Goal: Complete application form

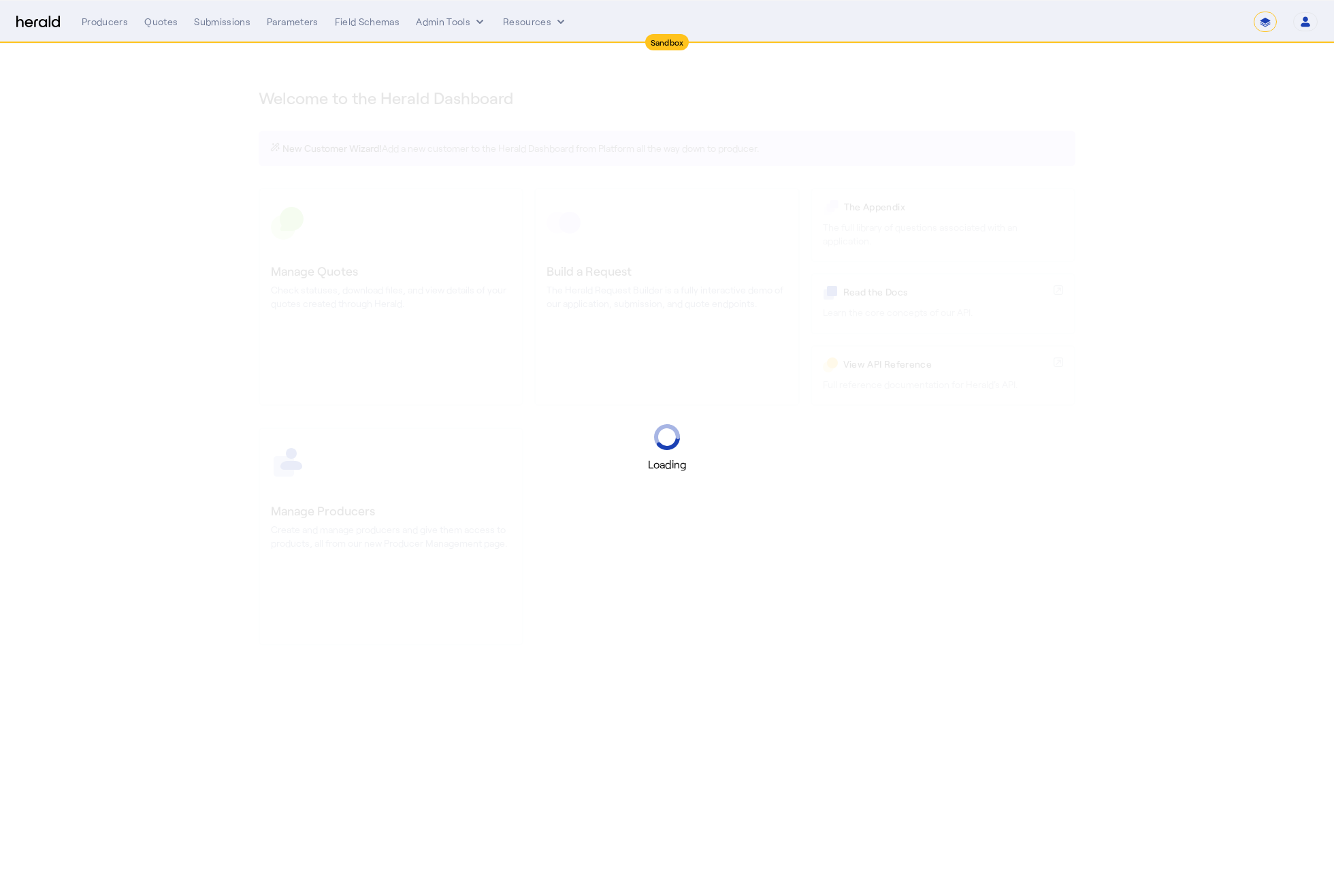
select select "*******"
select select "pfm_2v8p_herald_api"
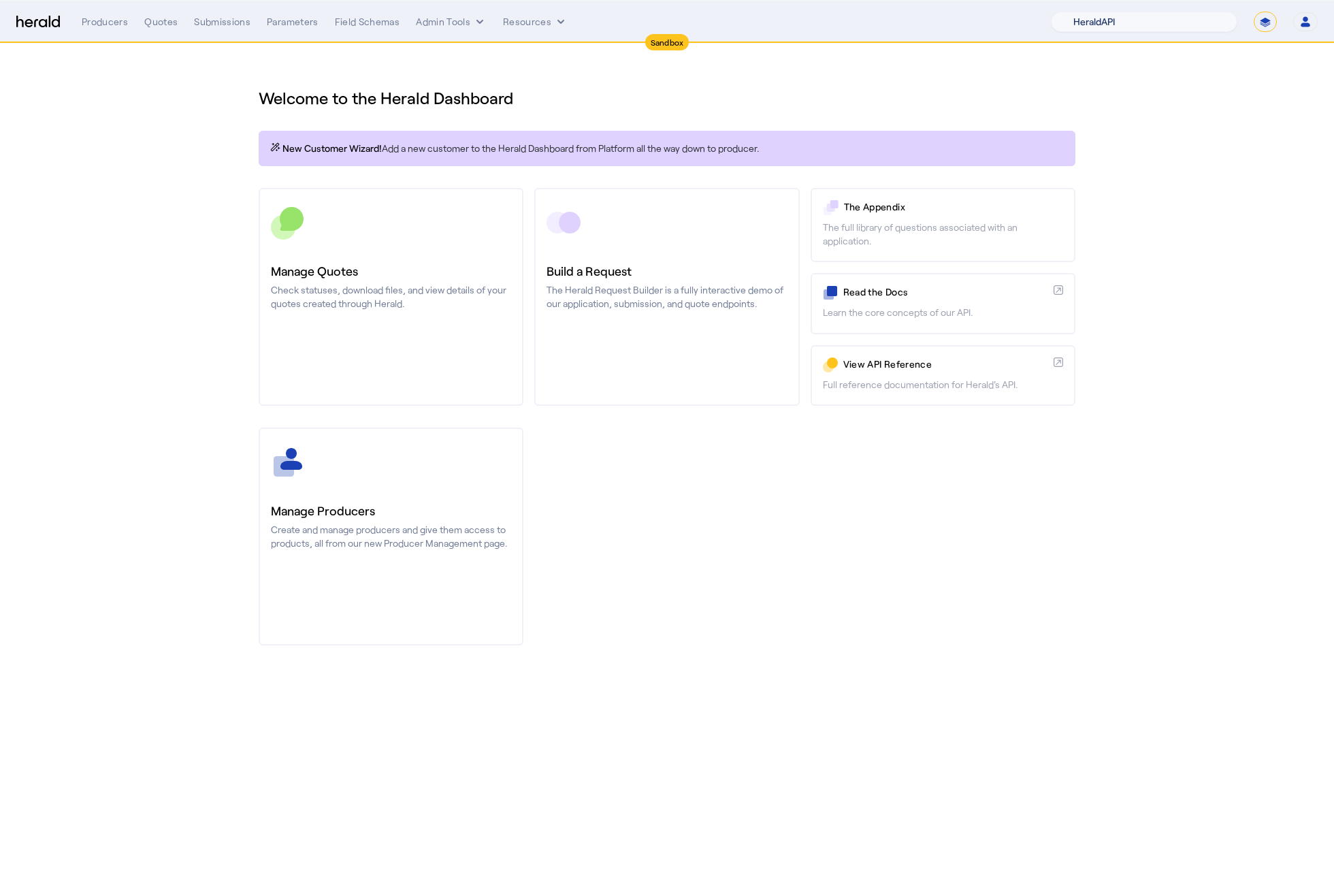
click at [1201, 26] on select "1Fort Acrisure Acturis Affinity Advisors Affinity Risk Agentero AmWins Anzen Ao…" at bounding box center [1144, 21] width 187 height 20
click at [1083, 11] on select "1Fort Acrisure Acturis Affinity Advisors Affinity Risk Agentero AmWins Anzen Ao…" at bounding box center [1144, 21] width 187 height 20
click at [1153, 25] on select "1Fort Acrisure Acturis Affinity Advisors Affinity Risk Agentero AmWins Anzen Ao…" at bounding box center [1144, 21] width 187 height 20
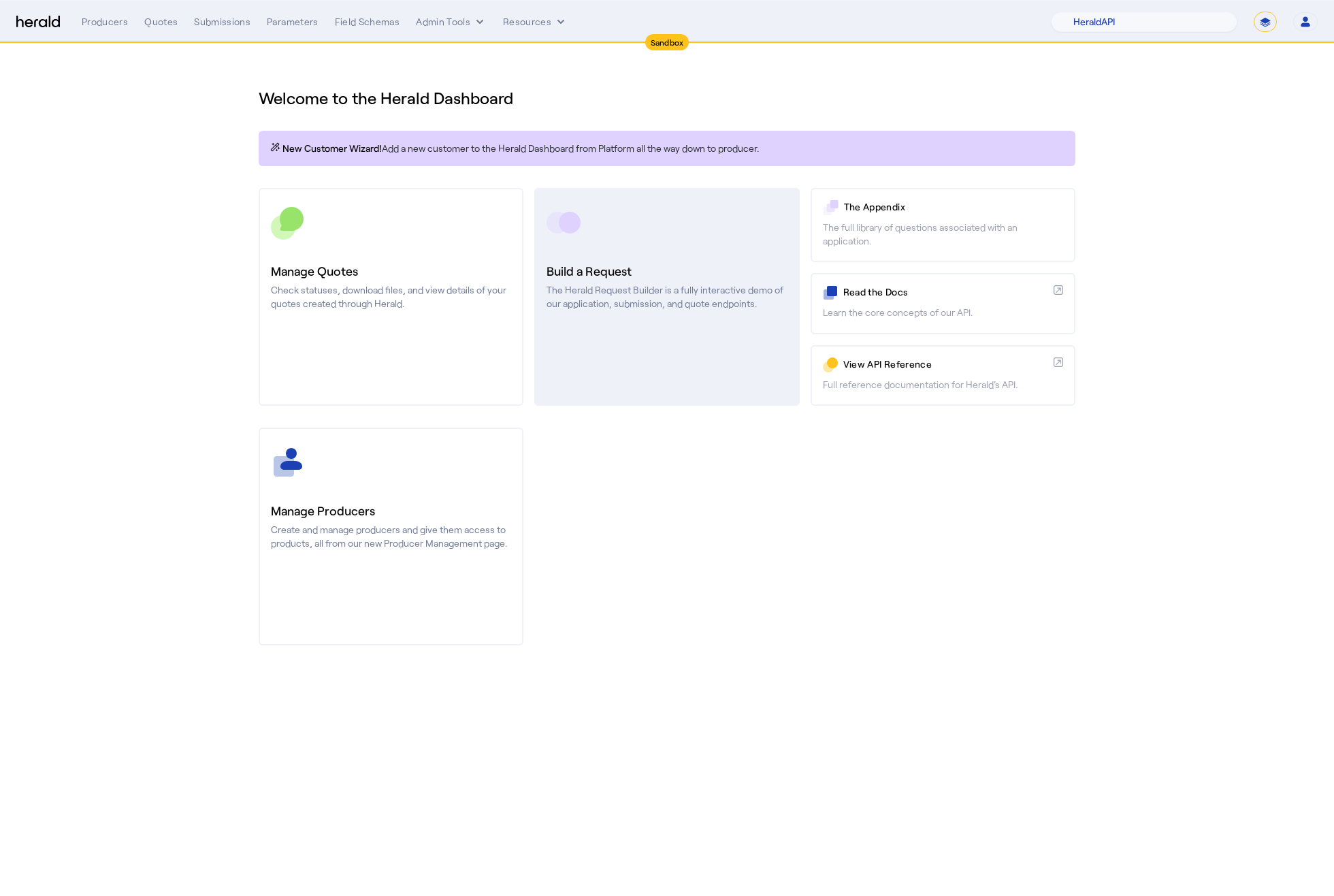
click at [602, 275] on h3 "Build a Request" at bounding box center [666, 270] width 240 height 19
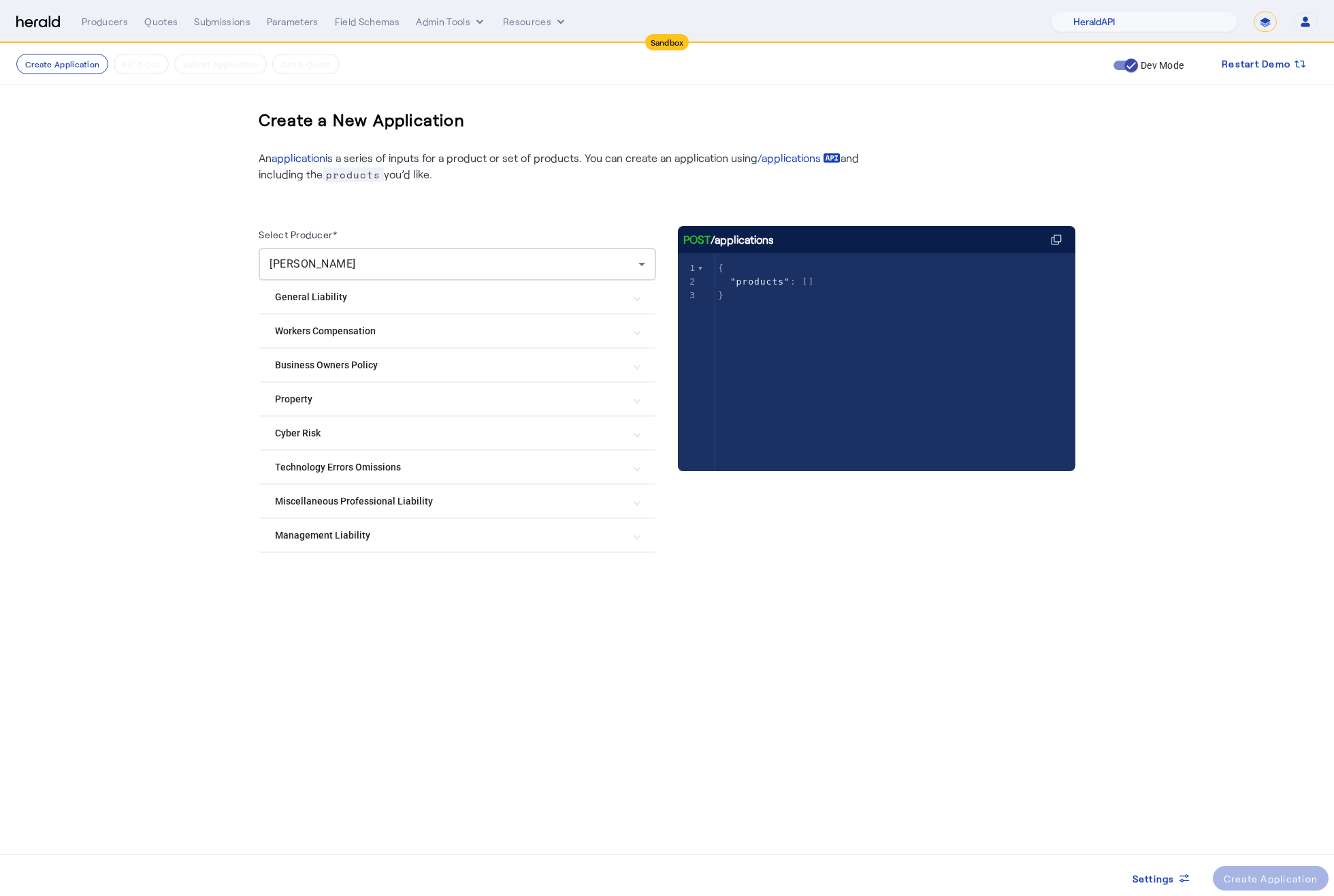
click at [385, 426] on Risk "Cyber Risk" at bounding box center [449, 433] width 349 height 14
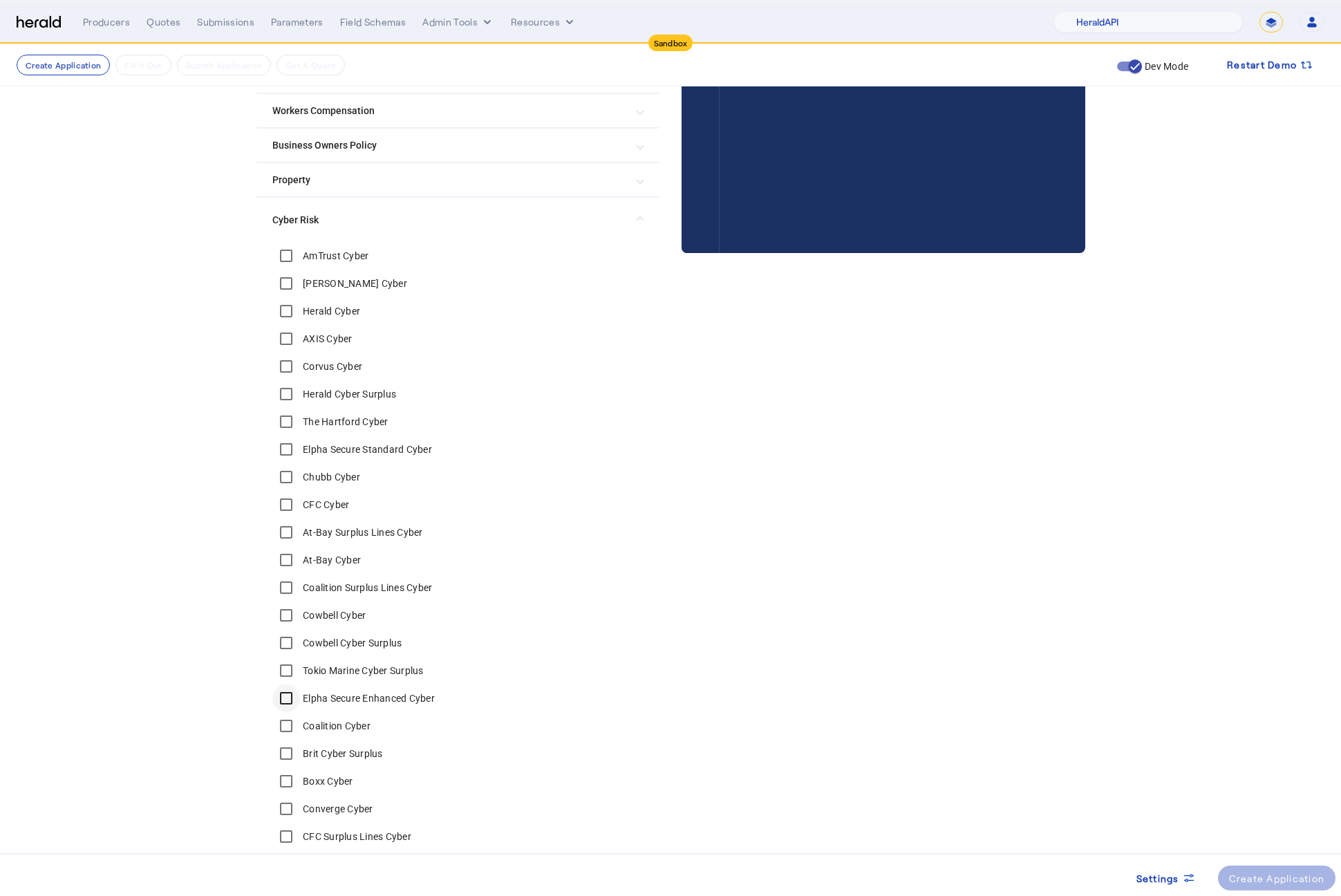
scroll to position [255, 0]
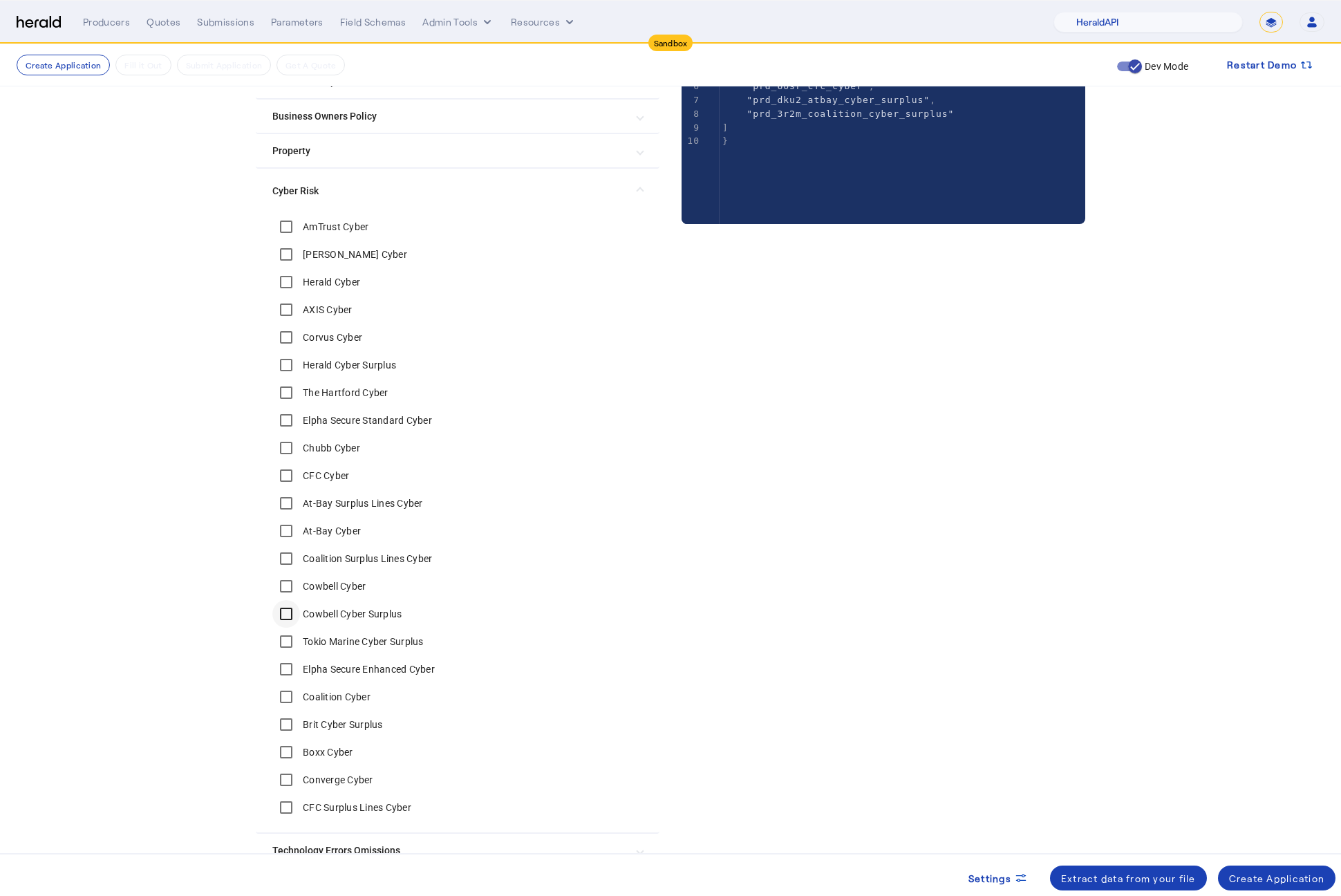
click at [303, 612] on div at bounding box center [286, 613] width 33 height 33
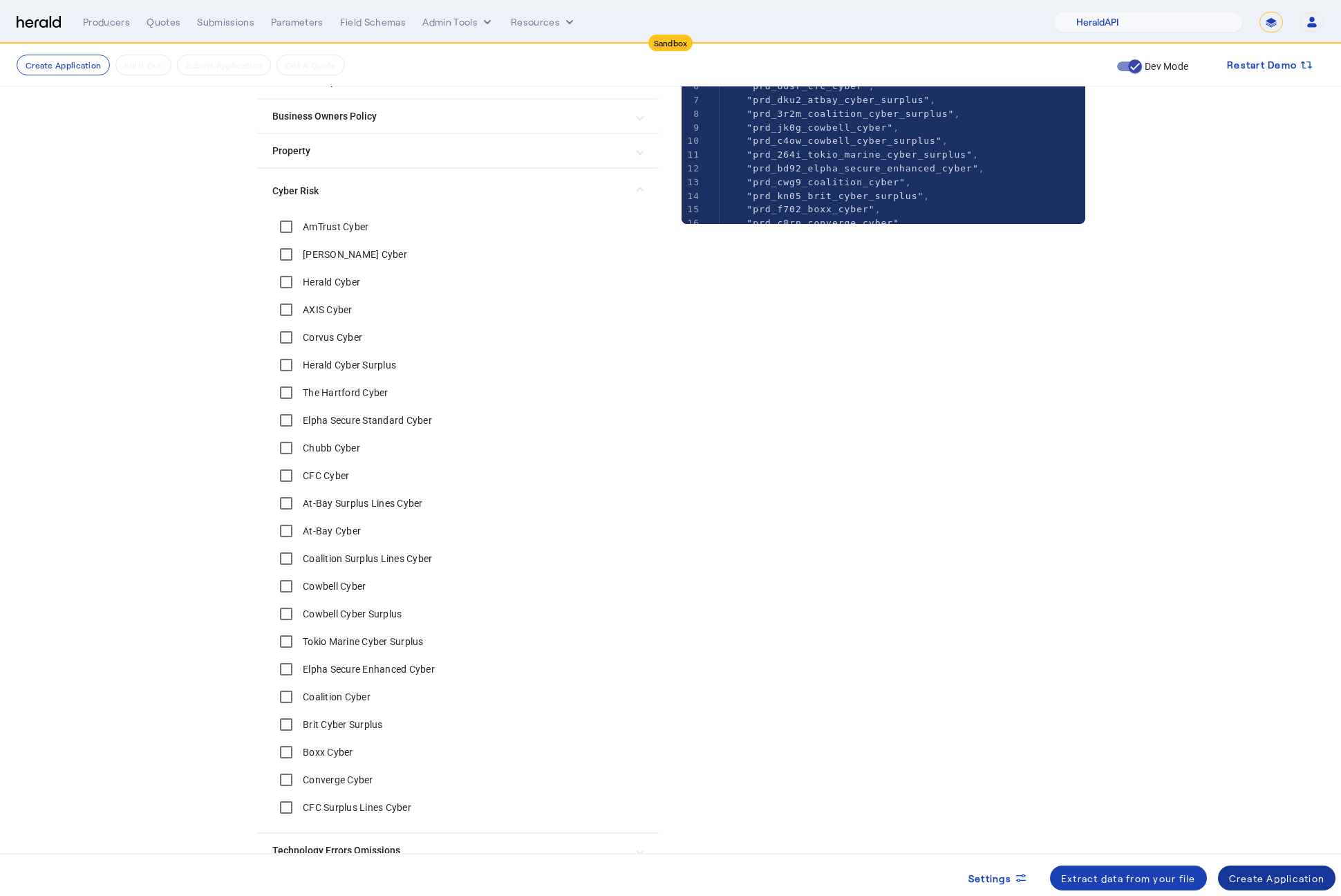
click at [1297, 881] on div "Create Application" at bounding box center [1278, 878] width 96 height 15
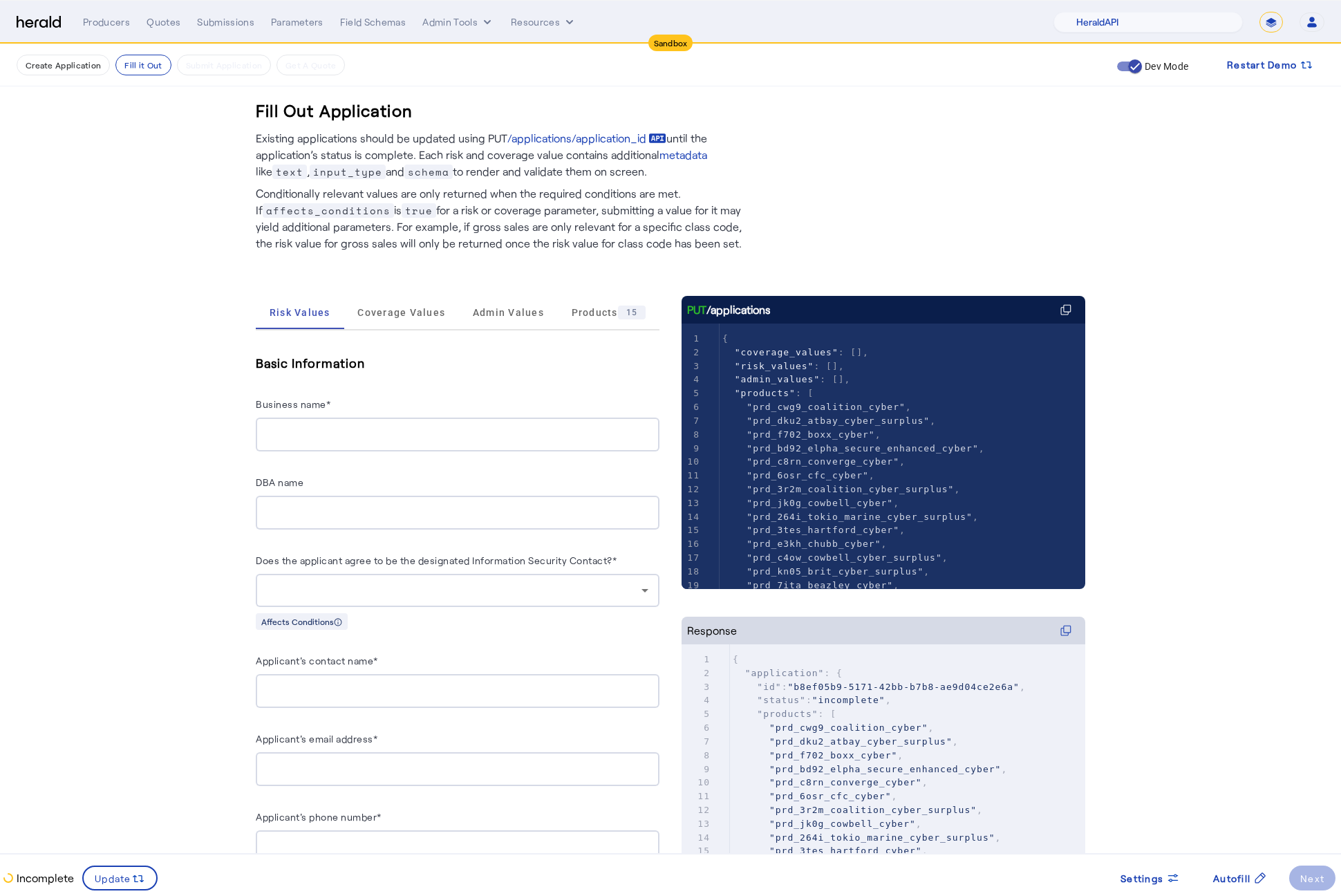
click at [1169, 885] on span at bounding box center [1150, 878] width 82 height 33
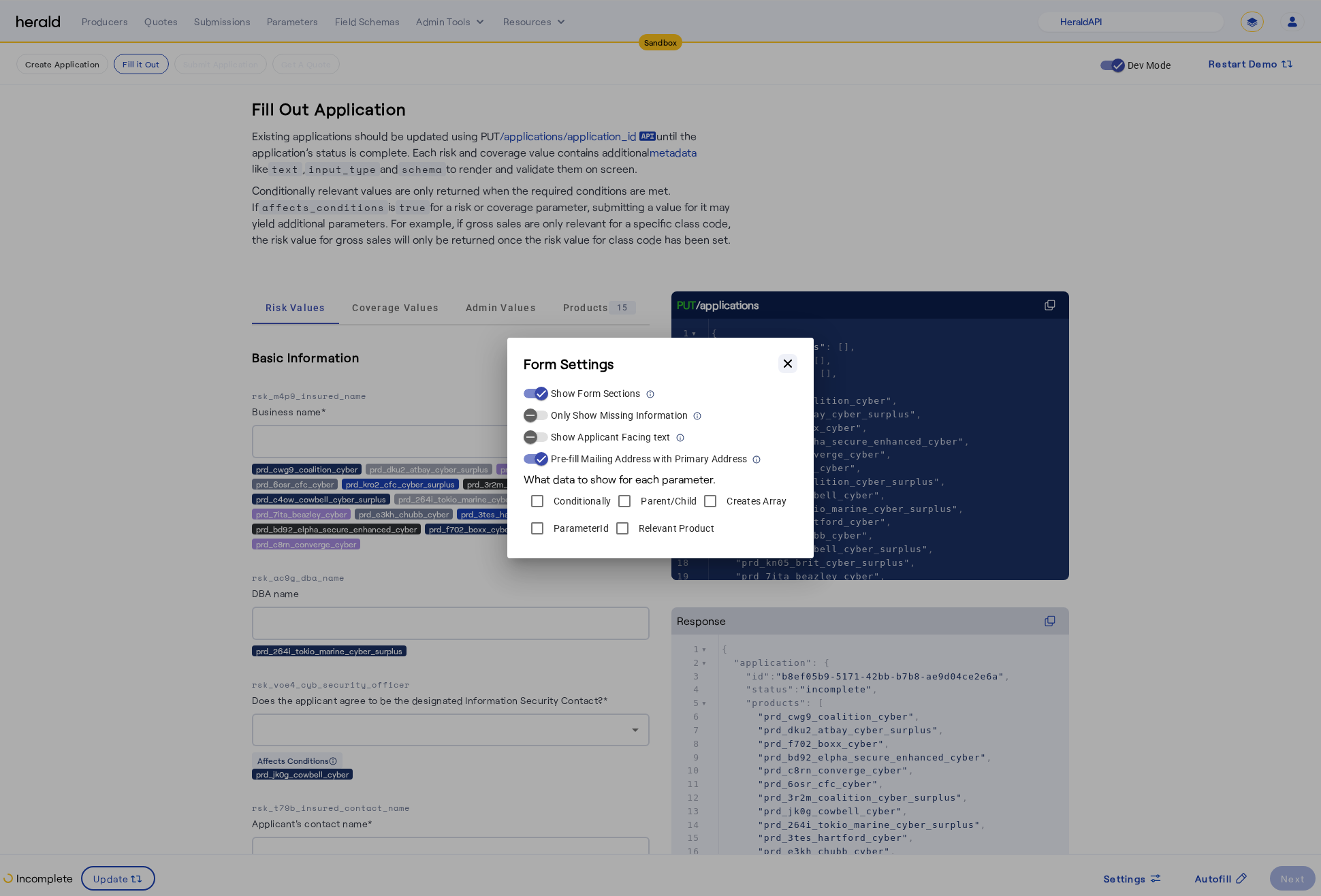
click at [784, 367] on icon "button" at bounding box center [788, 364] width 14 height 14
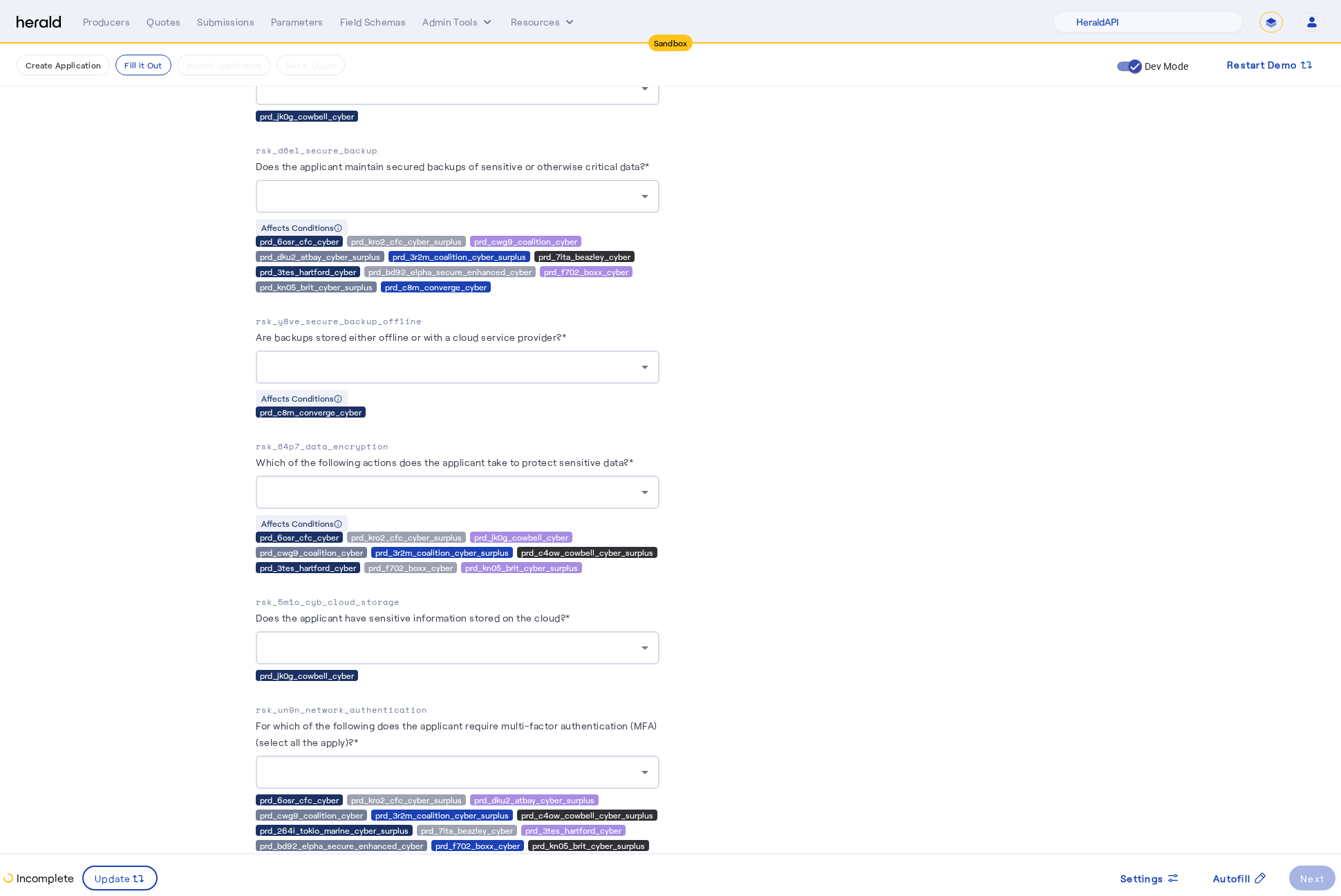
scroll to position [3614, 0]
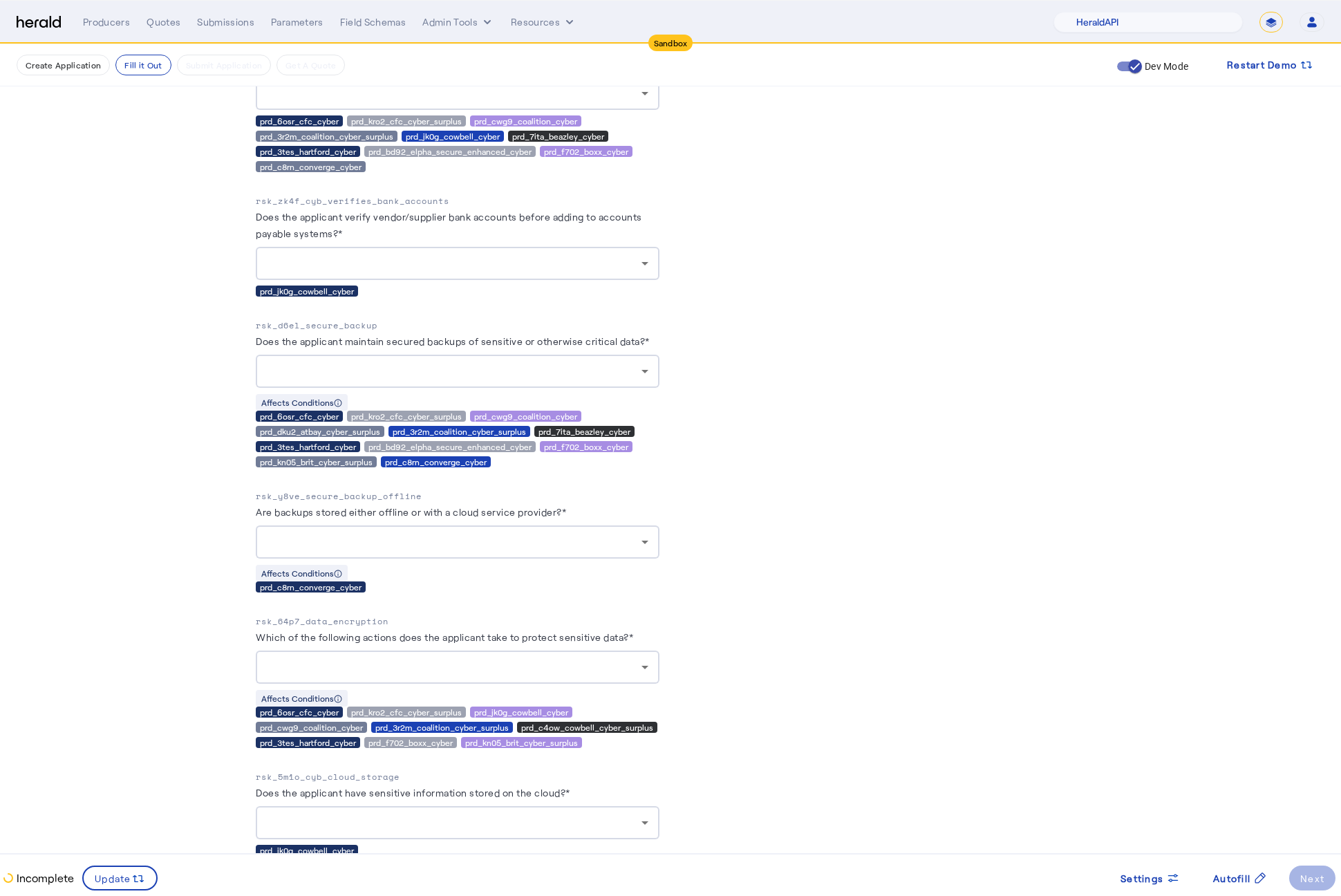
click at [540, 379] on div at bounding box center [454, 372] width 375 height 17
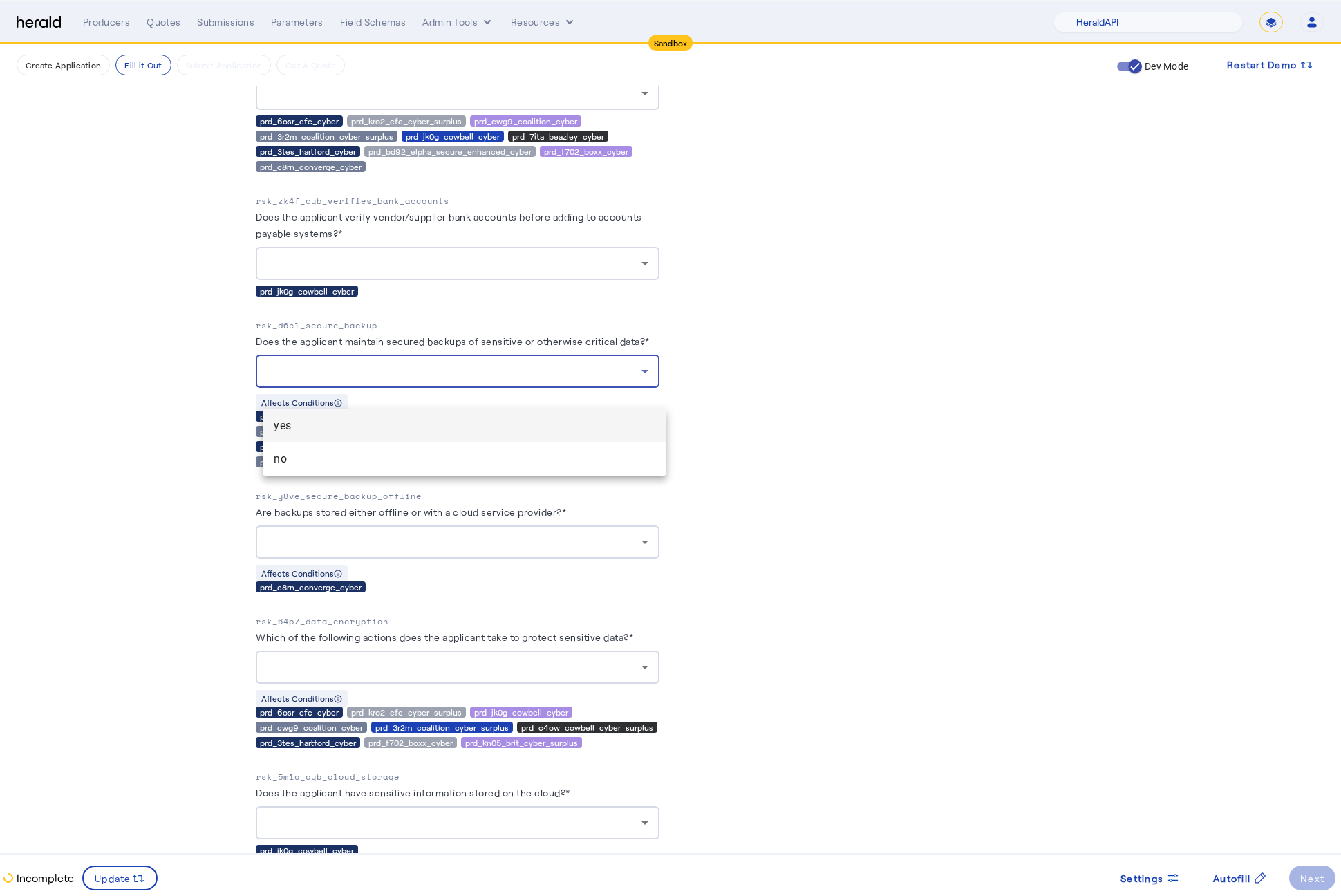
click at [771, 363] on div at bounding box center [670, 448] width 1341 height 896
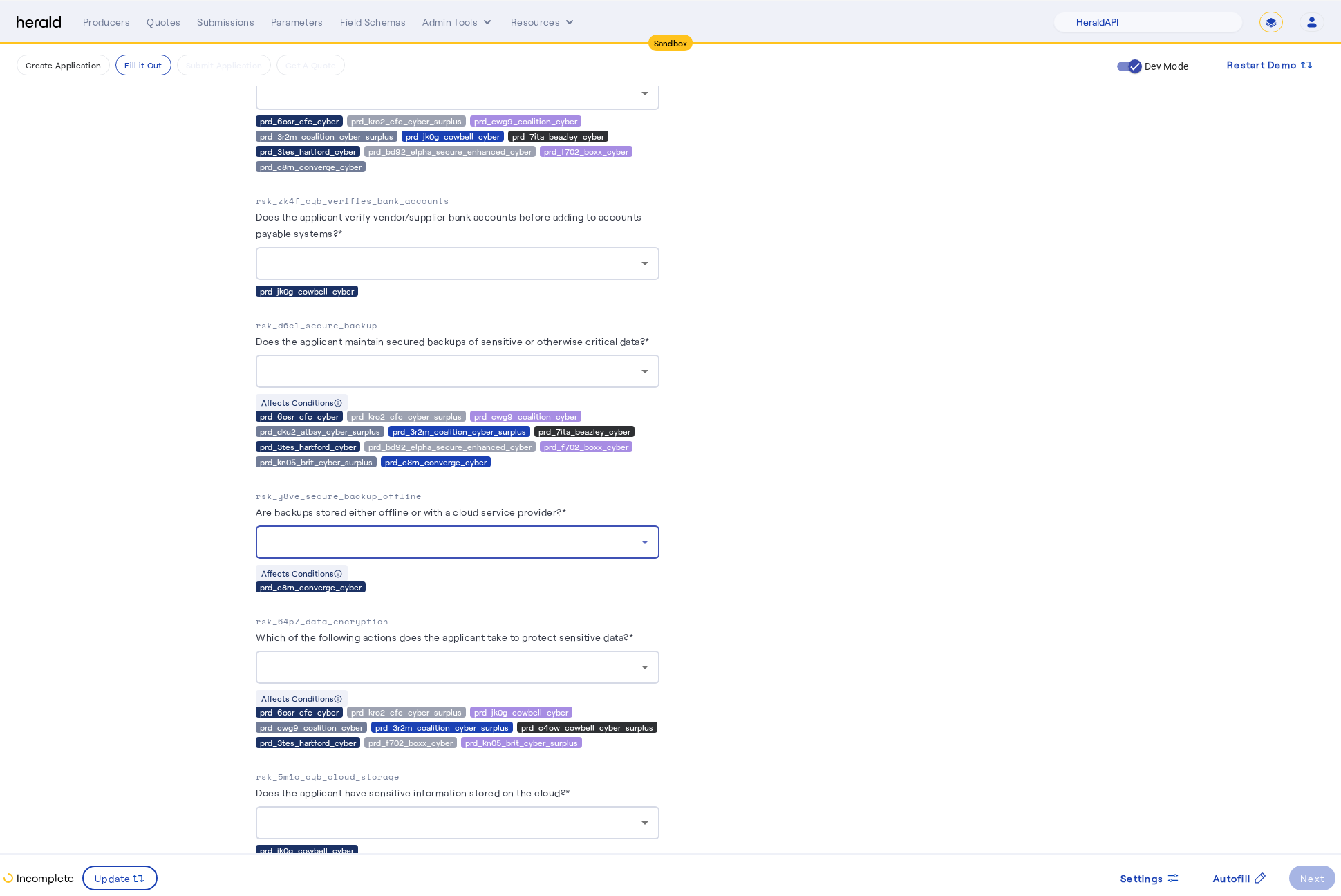
click at [536, 550] on div at bounding box center [454, 542] width 375 height 17
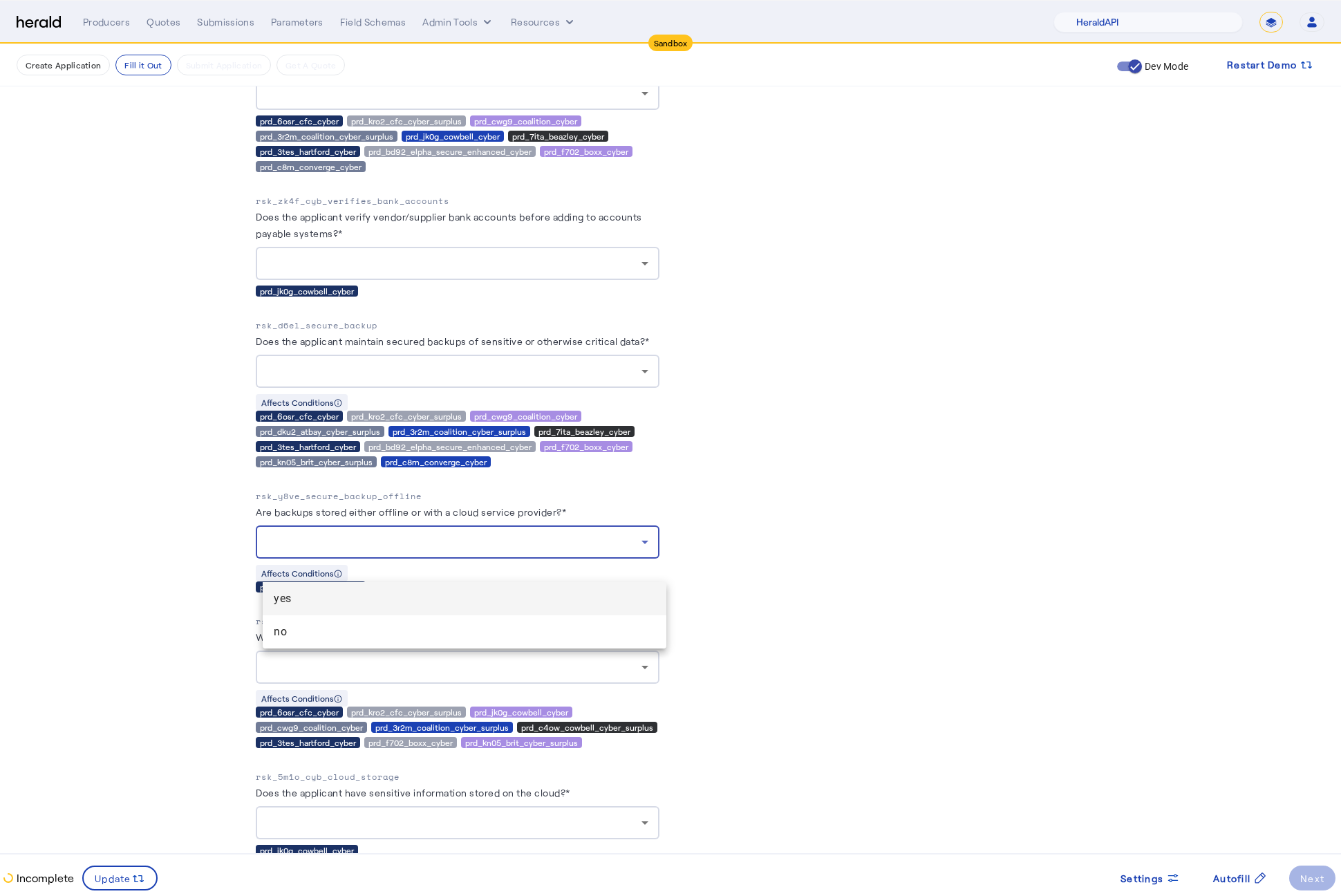
click at [729, 501] on div at bounding box center [670, 448] width 1341 height 896
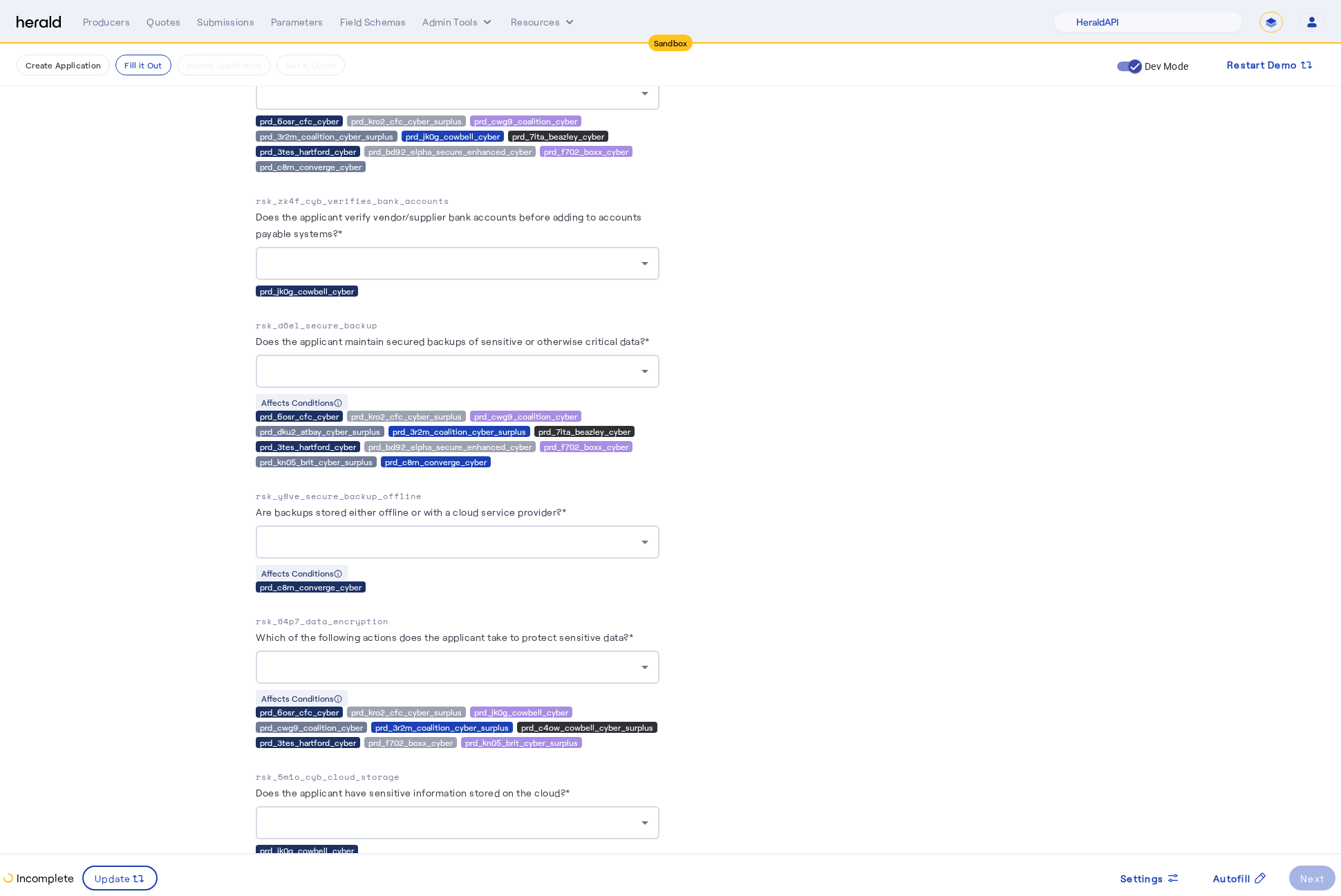
click at [555, 675] on div at bounding box center [454, 667] width 375 height 17
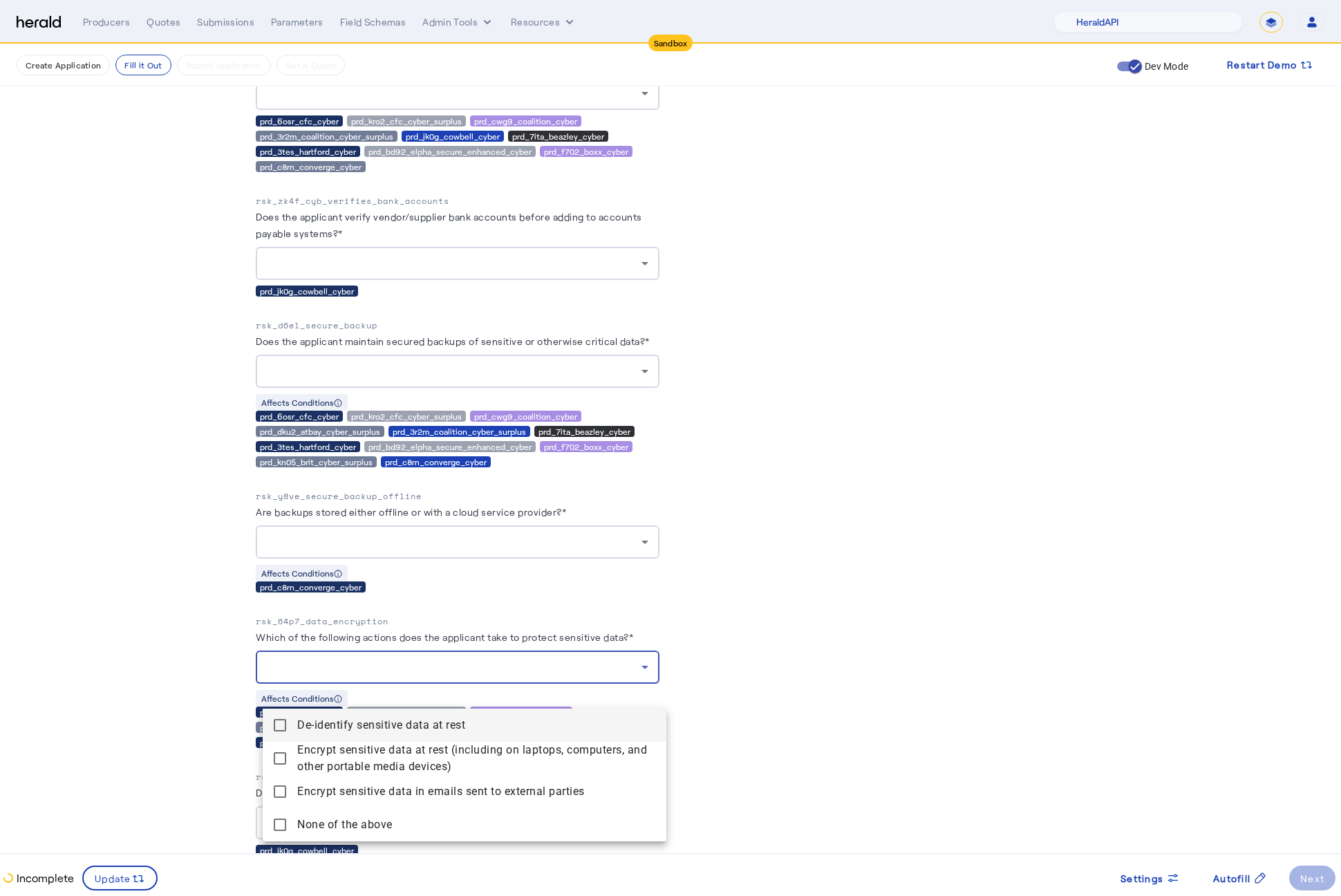
click at [743, 557] on div at bounding box center [670, 448] width 1341 height 896
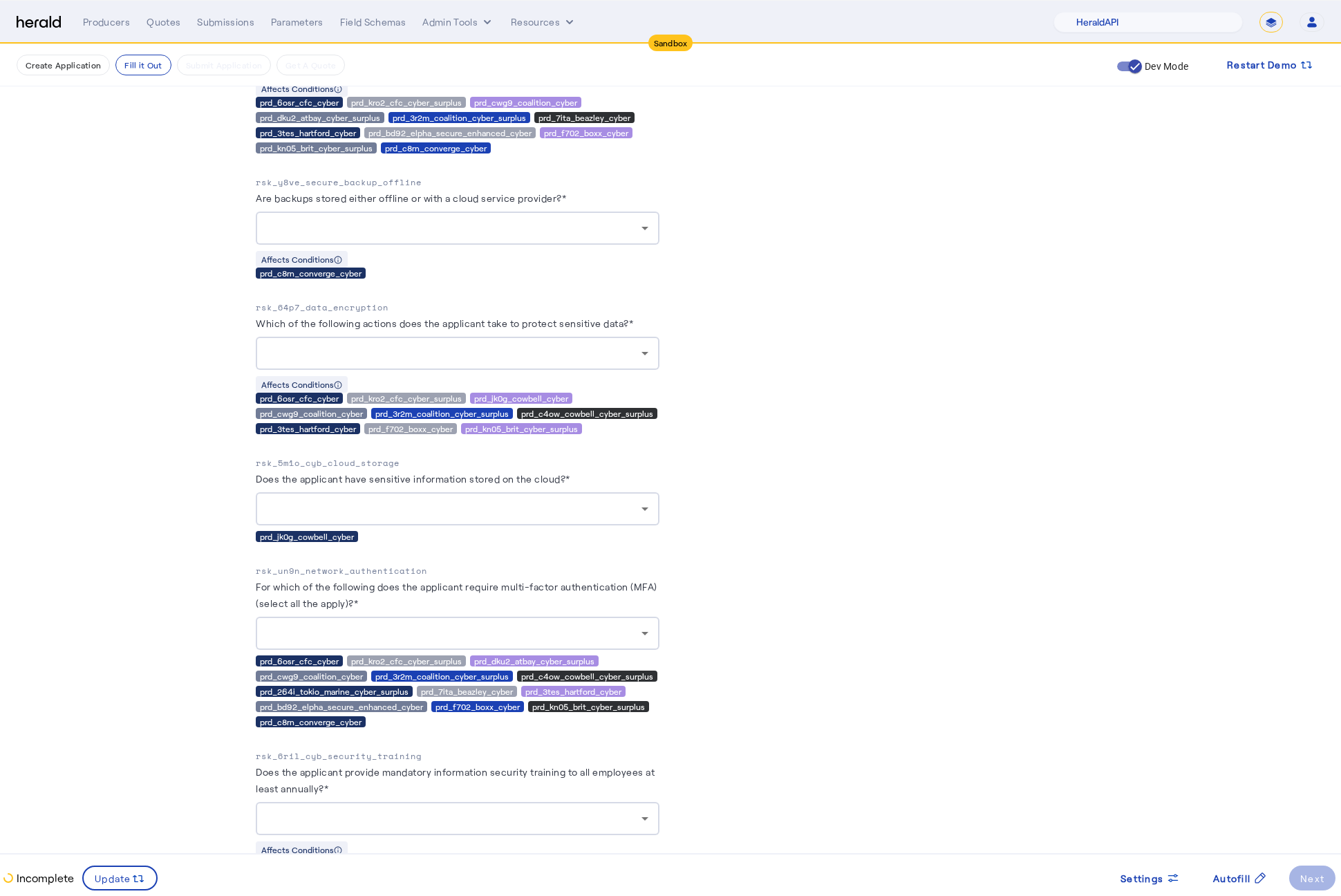
scroll to position [3940, 0]
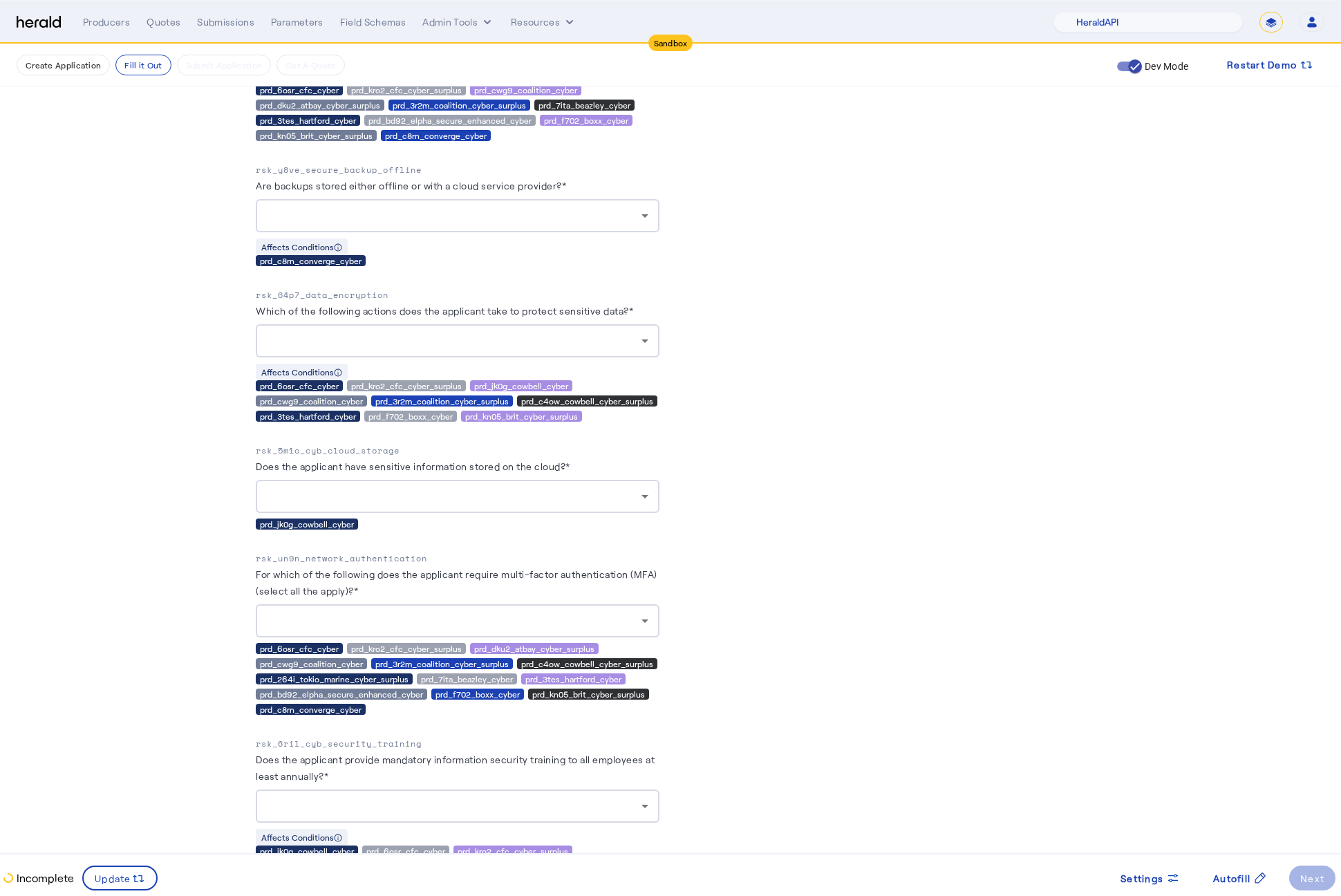
click at [833, 589] on div "PUT /applications xxxxxxxxxx 22 1 { 2 "coverage_values" : [], 3 "risk_values" :…" at bounding box center [884, 705] width 404 height 8699
click at [583, 629] on div at bounding box center [454, 621] width 375 height 17
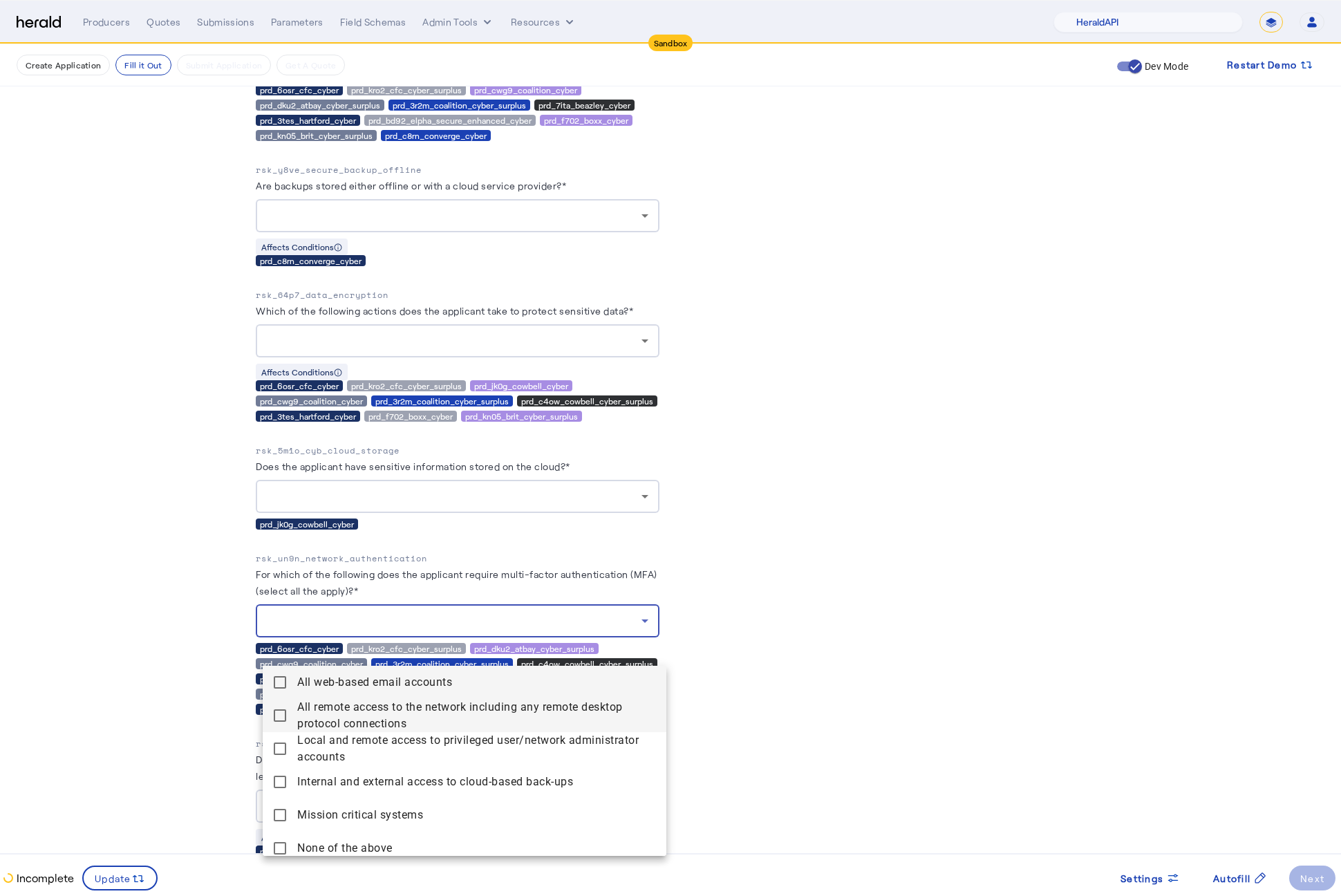
scroll to position [8, 0]
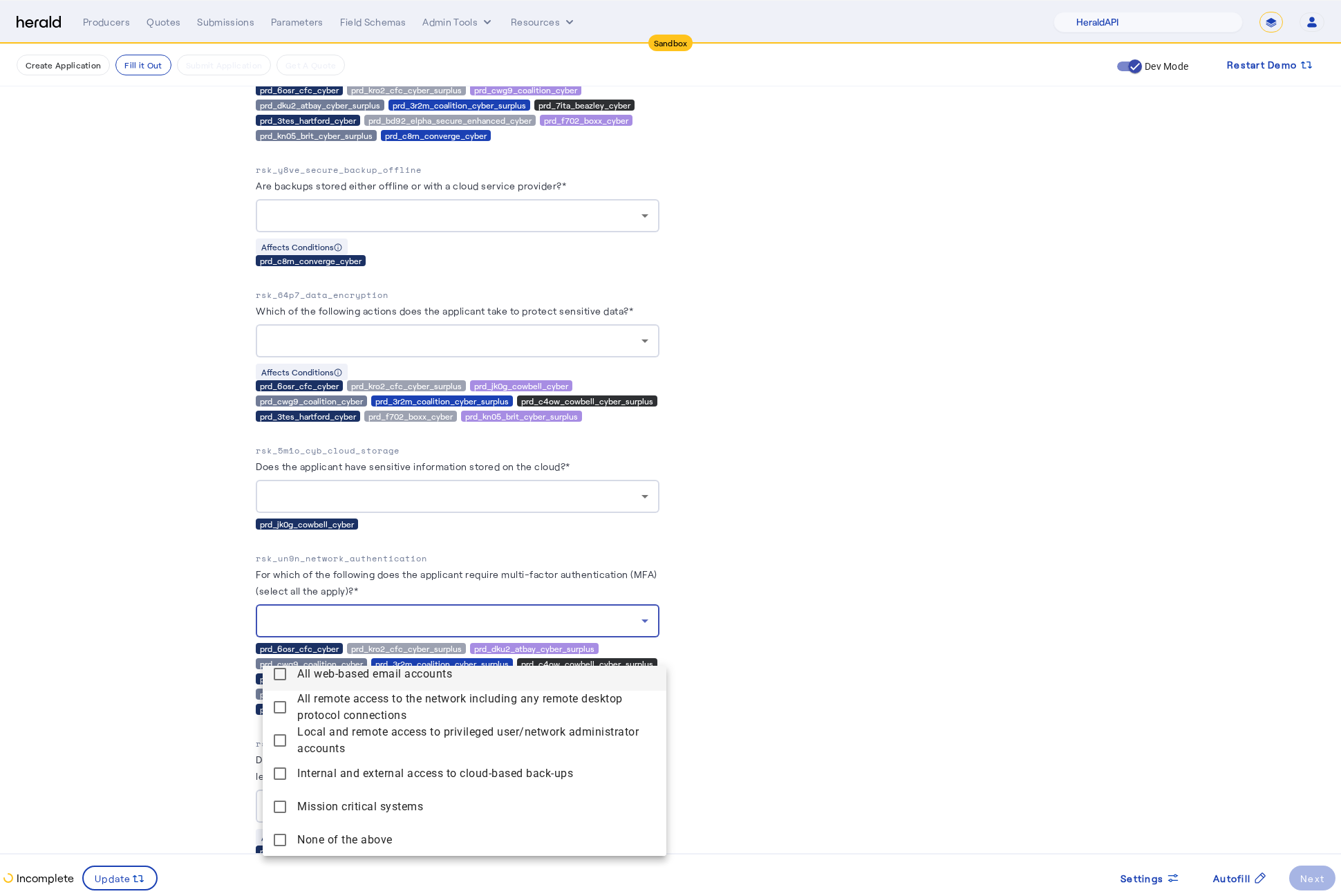
click at [861, 508] on div at bounding box center [670, 448] width 1341 height 896
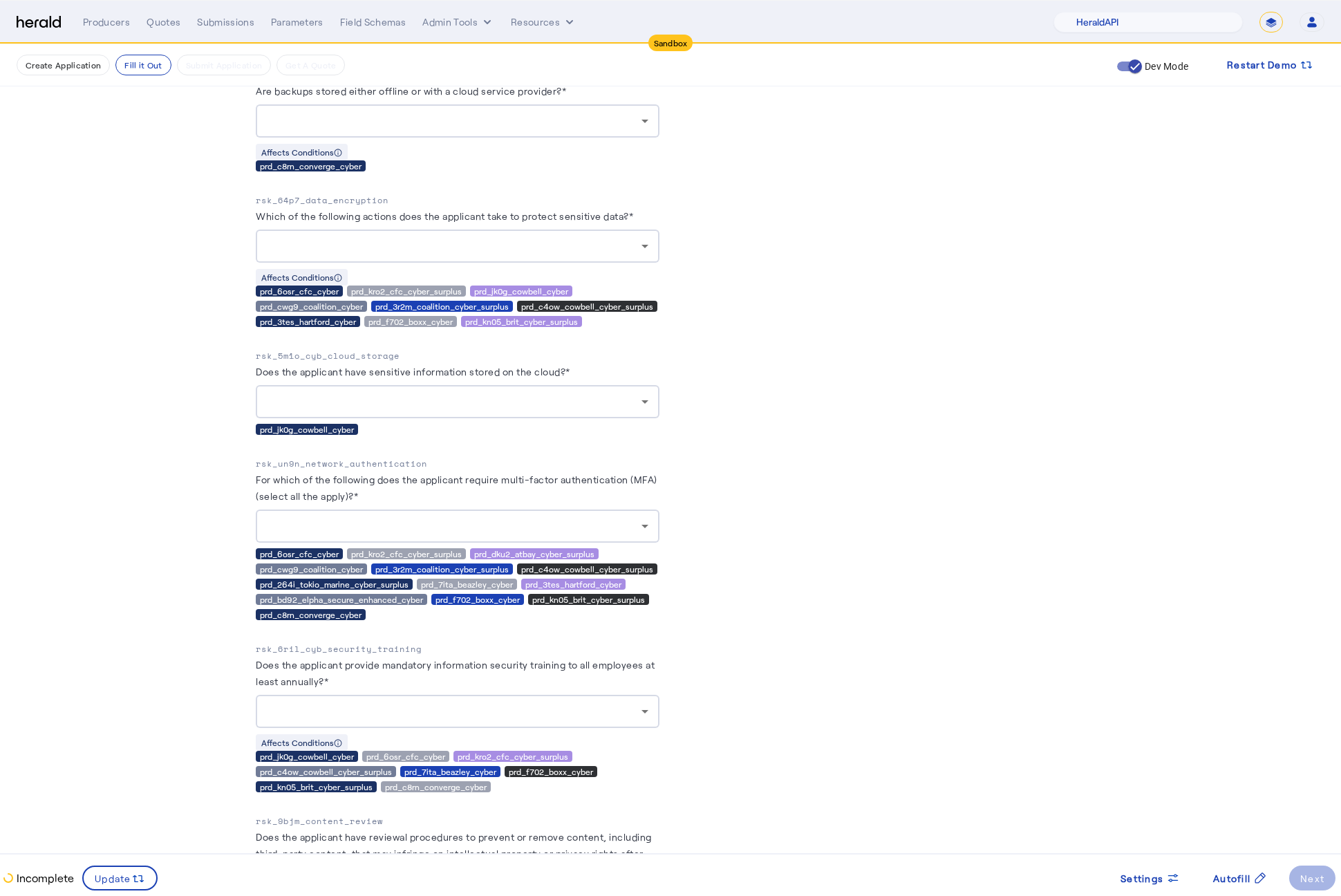
scroll to position [4118, 0]
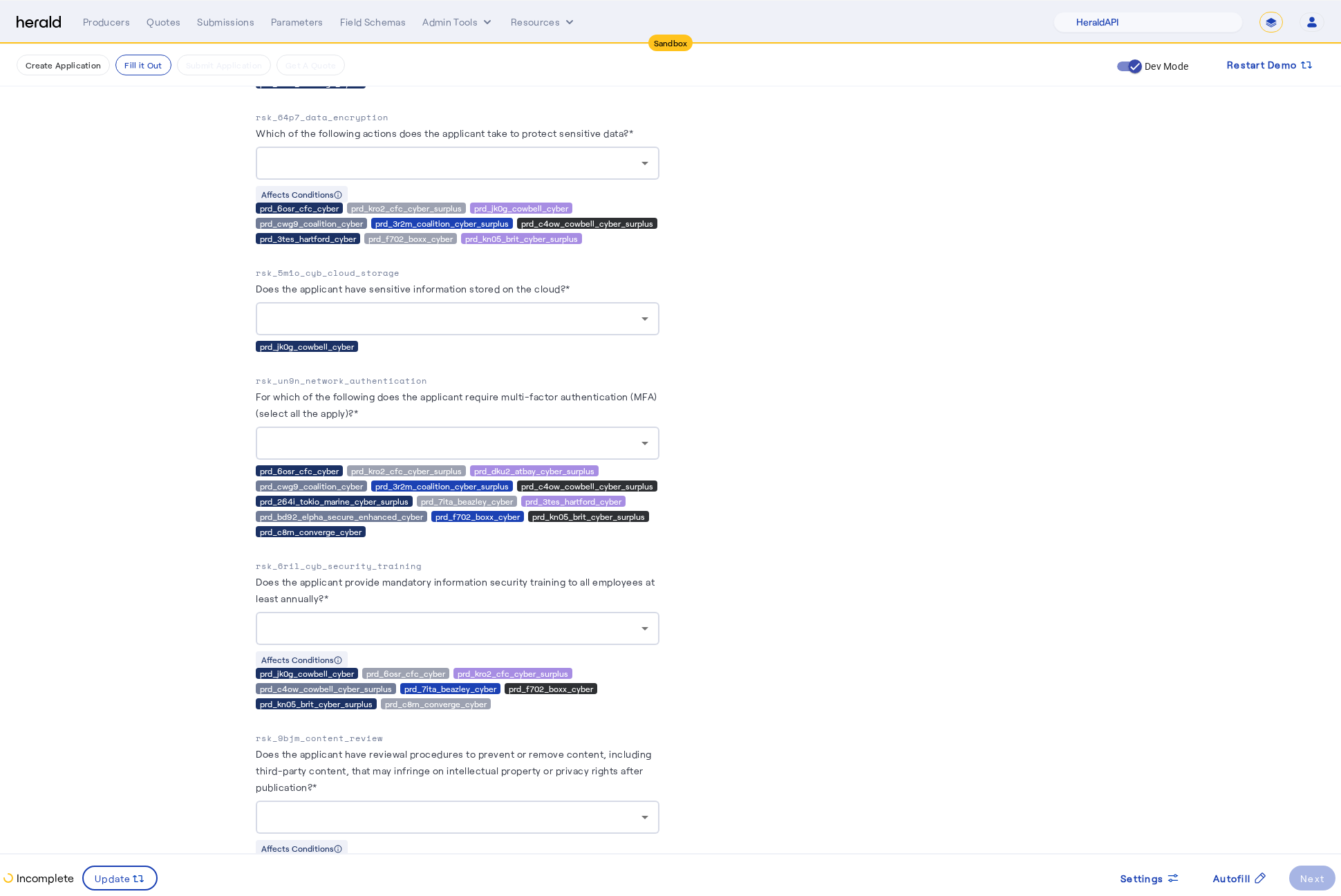
click at [683, 590] on div "Risk Values Coverage Values Admin Values Products 15 Basic Information rsk_m4p9…" at bounding box center [670, 505] width 830 height 8744
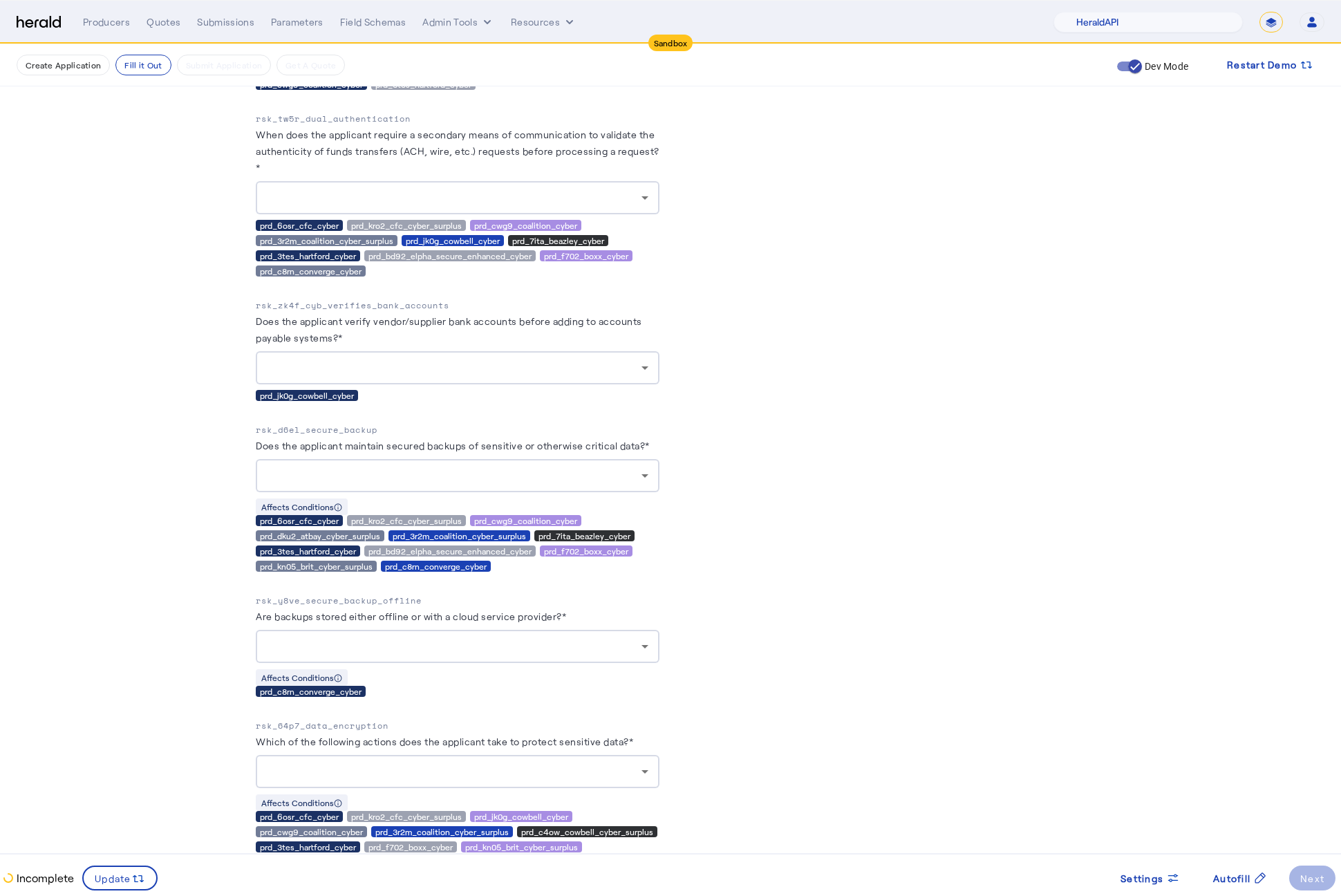
click at [592, 484] on div at bounding box center [454, 476] width 375 height 17
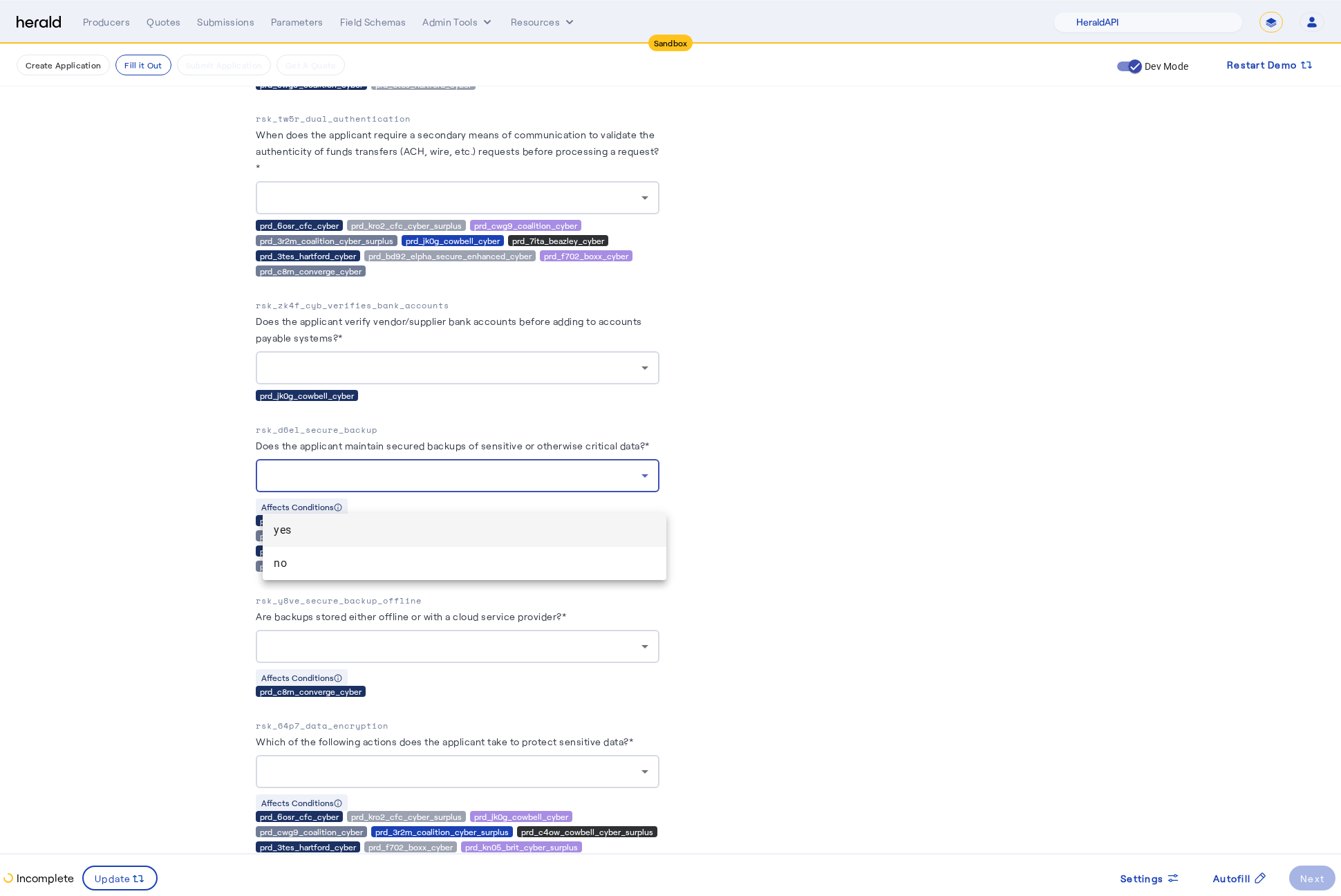
click at [842, 448] on div at bounding box center [670, 448] width 1341 height 896
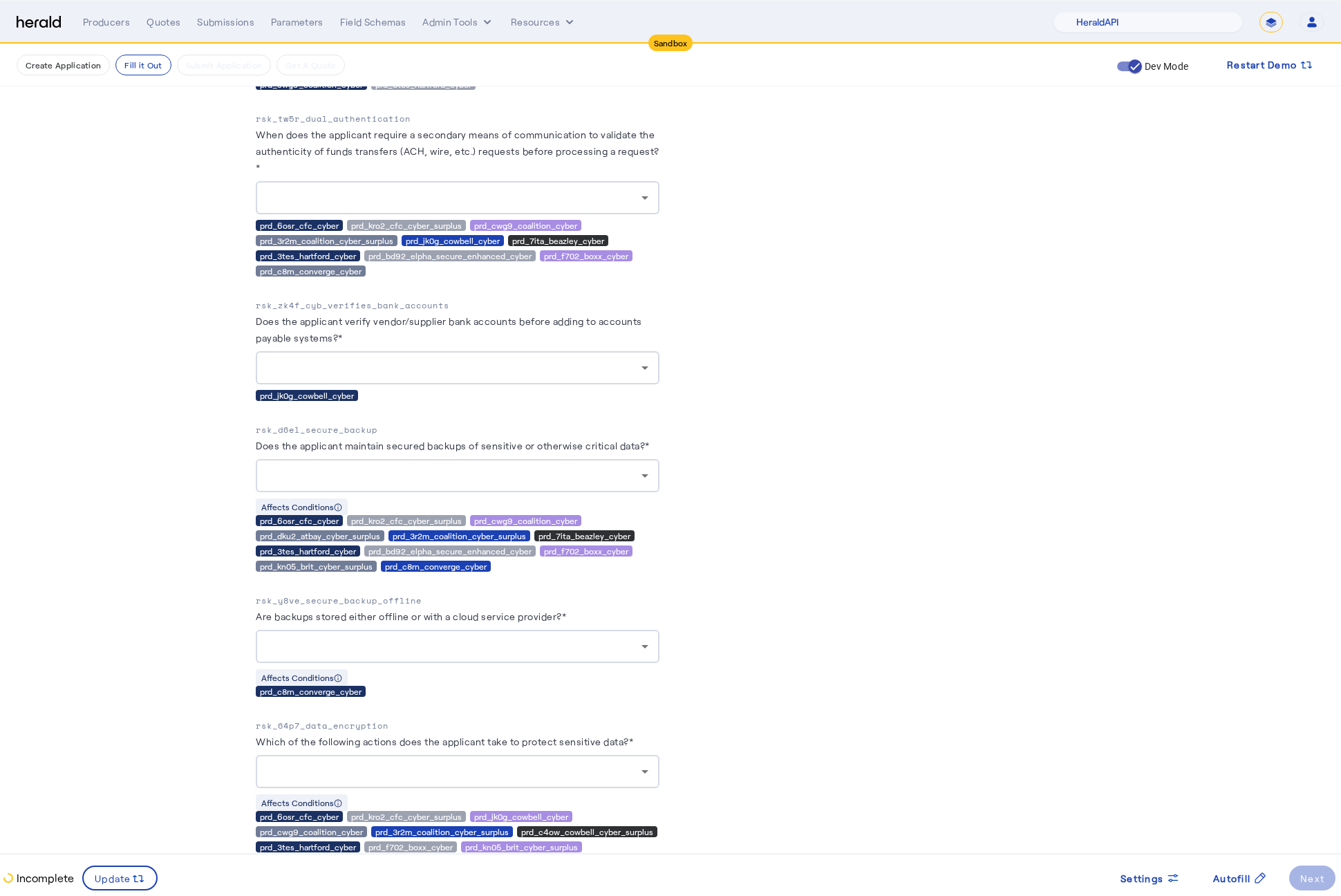
click at [581, 780] on div at bounding box center [454, 771] width 375 height 17
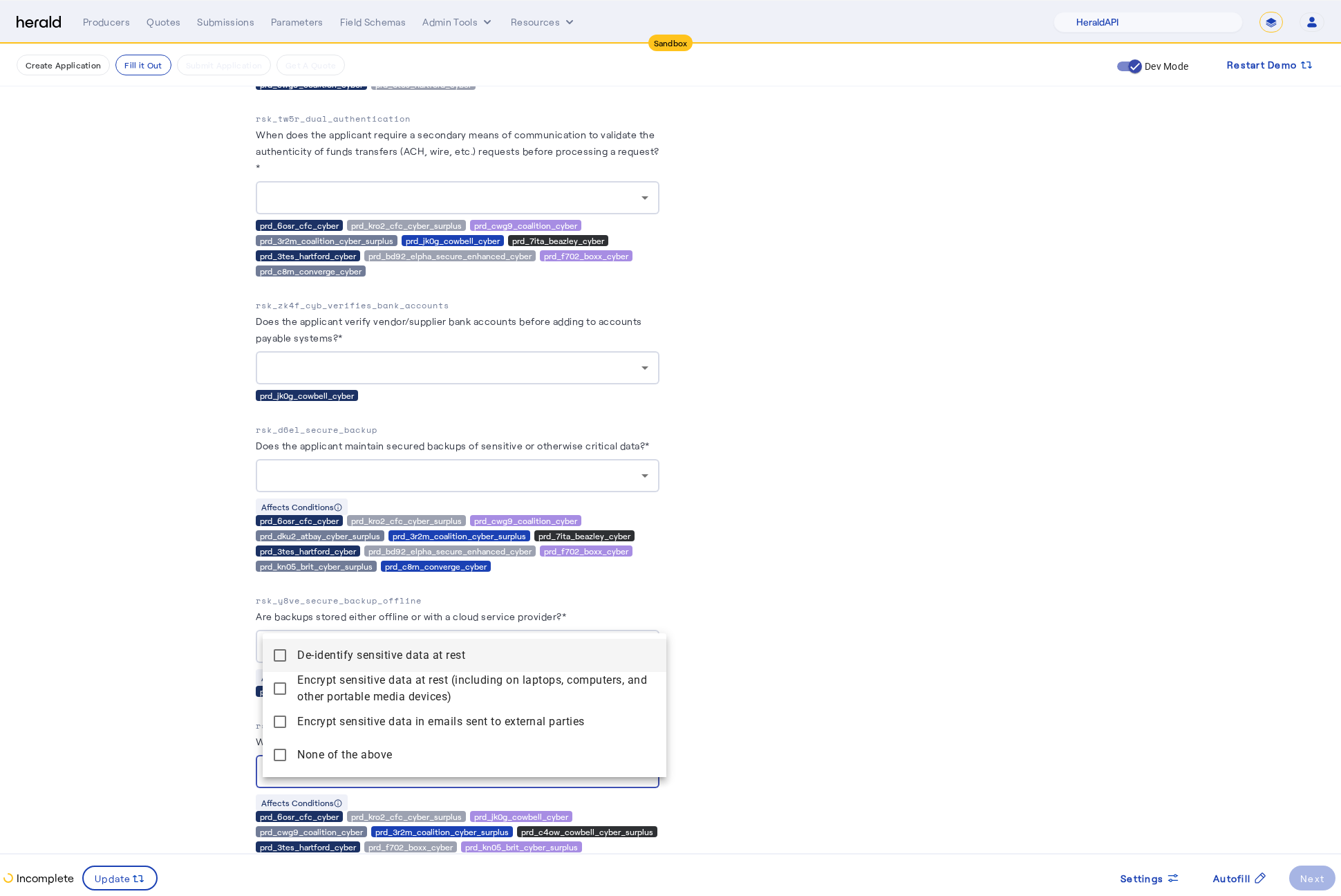
click at [729, 588] on div at bounding box center [670, 448] width 1341 height 896
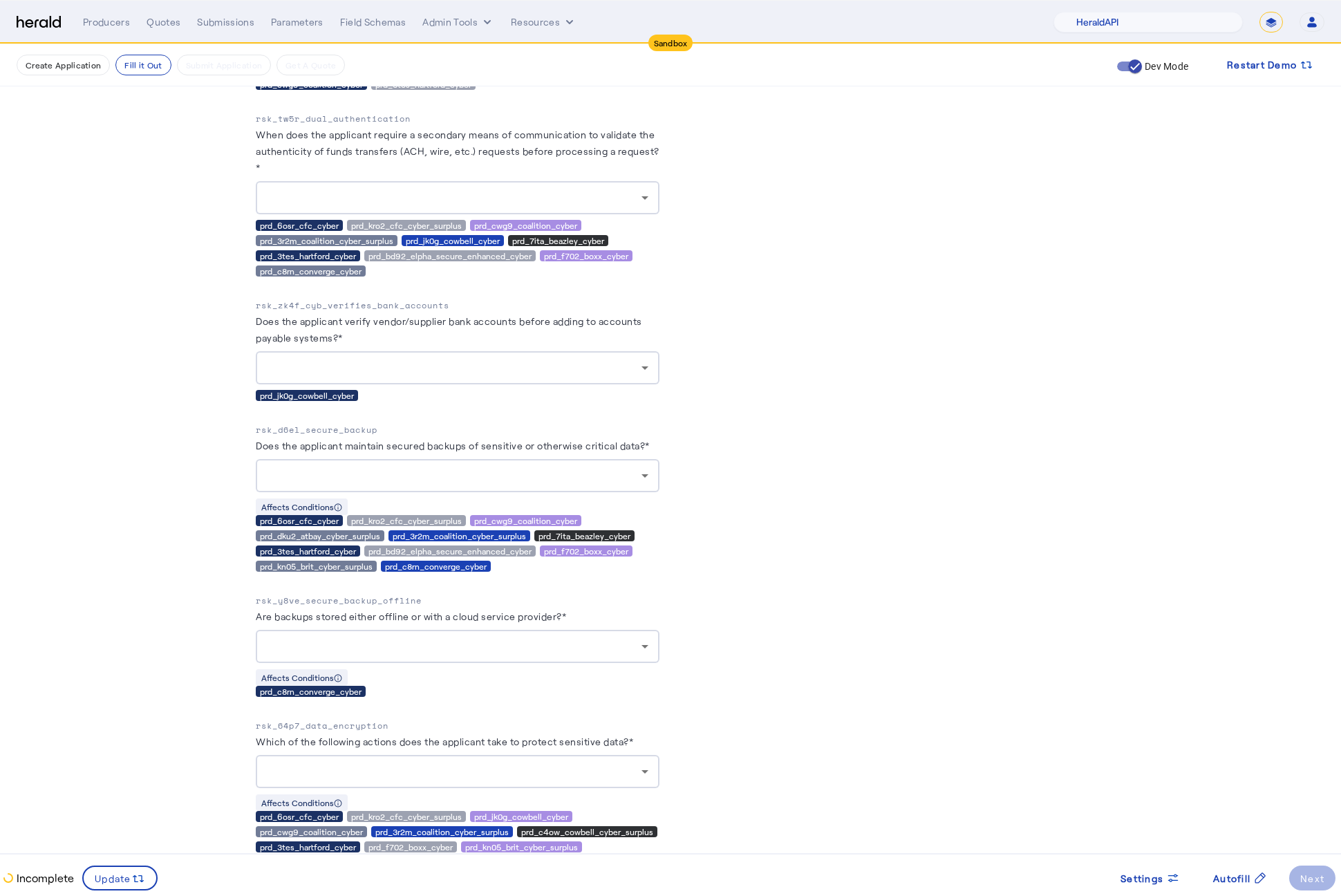
click at [589, 484] on div at bounding box center [454, 476] width 375 height 17
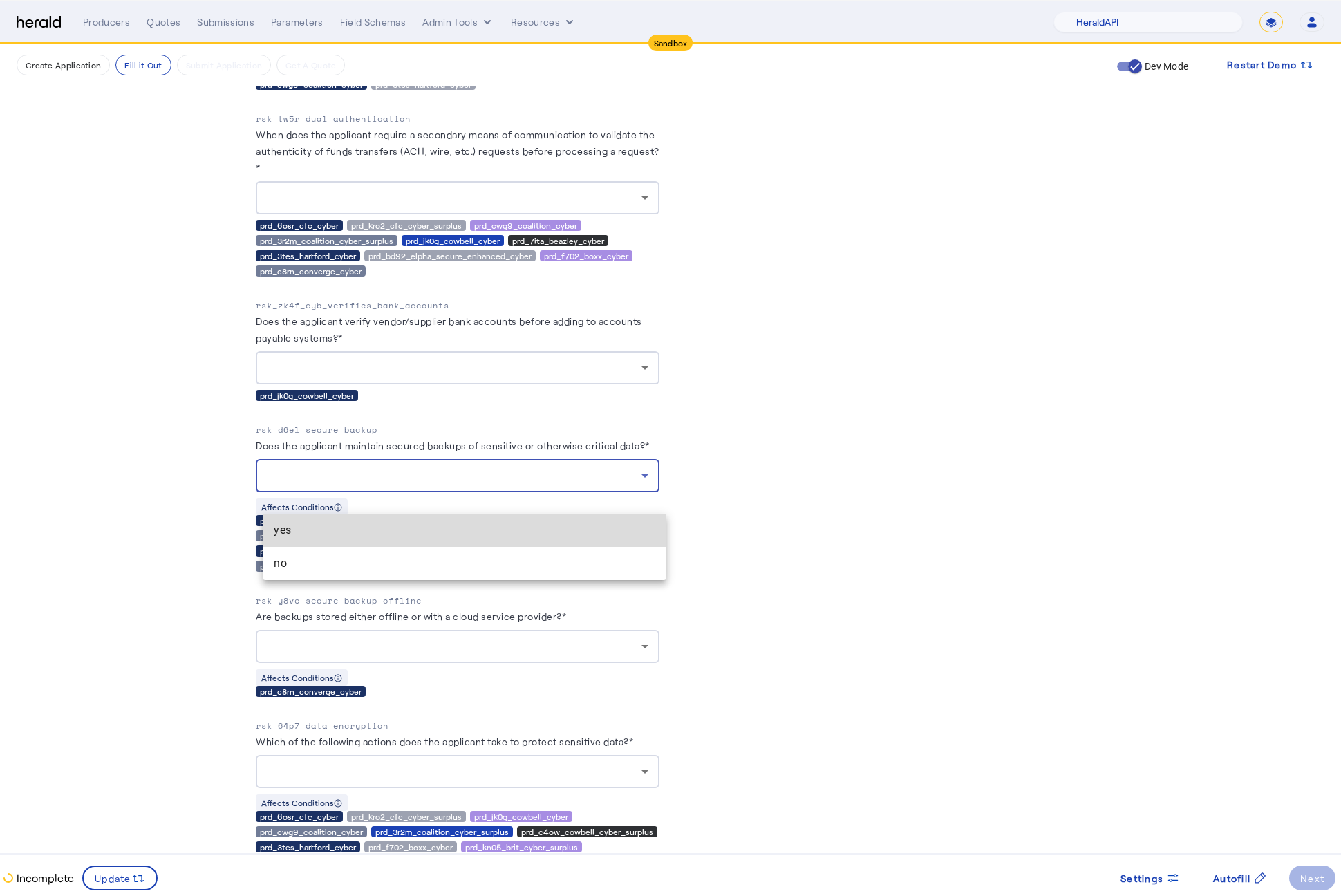
click at [407, 541] on mat-option "yes" at bounding box center [465, 530] width 404 height 33
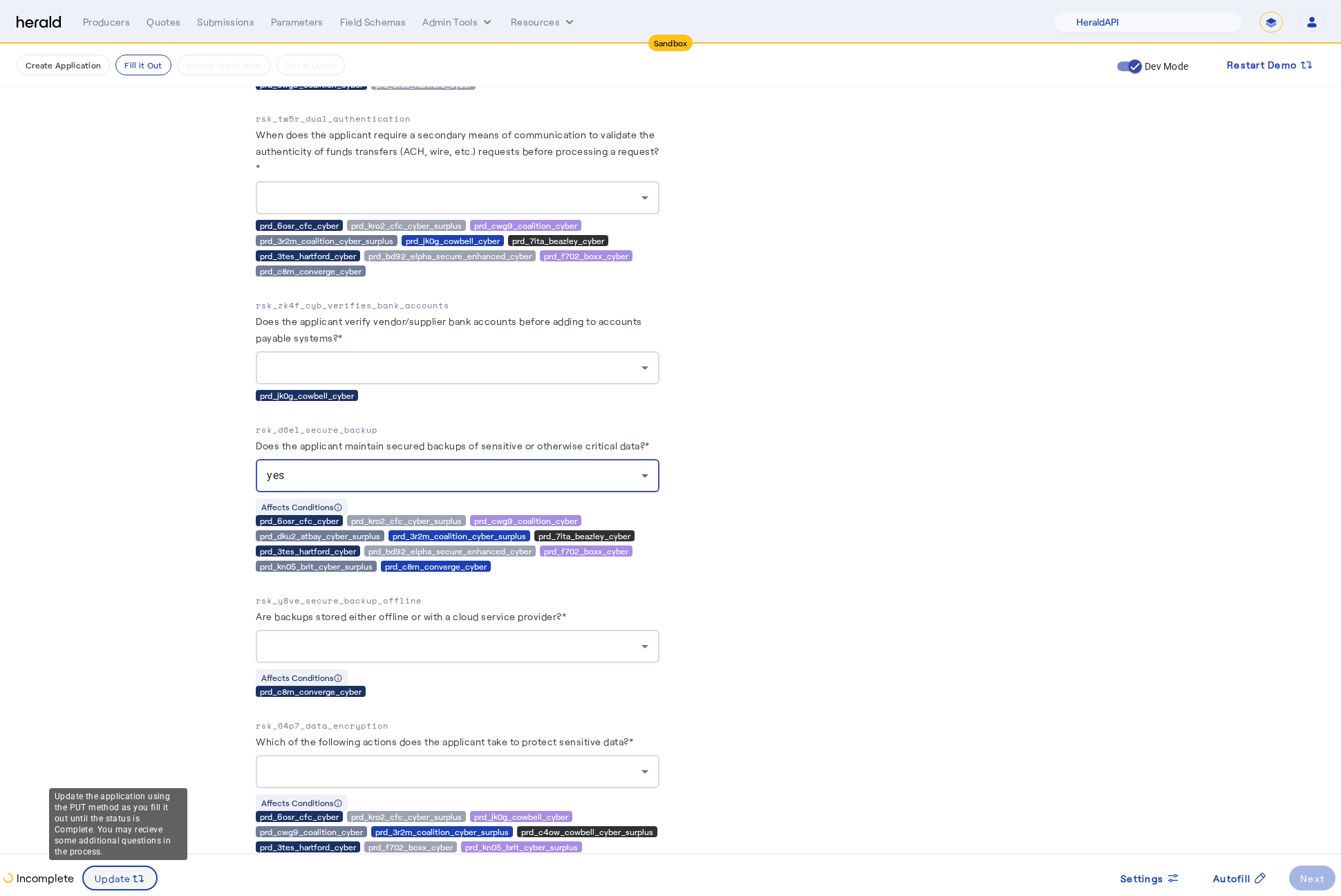
click at [108, 881] on span "Update" at bounding box center [113, 878] width 37 height 15
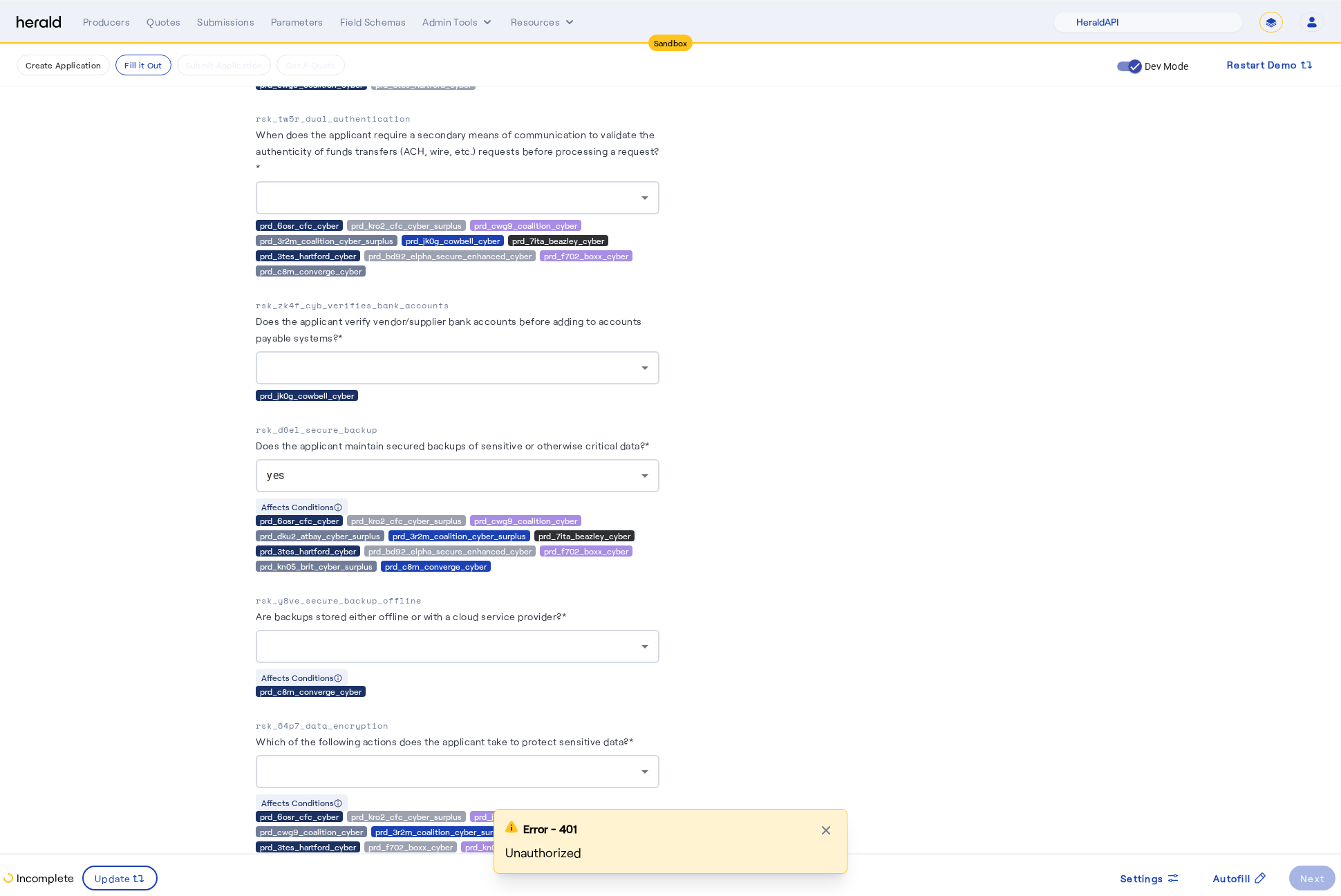
click at [123, 881] on div "Error - 401 Close modal Unauthorized" at bounding box center [670, 852] width 1341 height 87
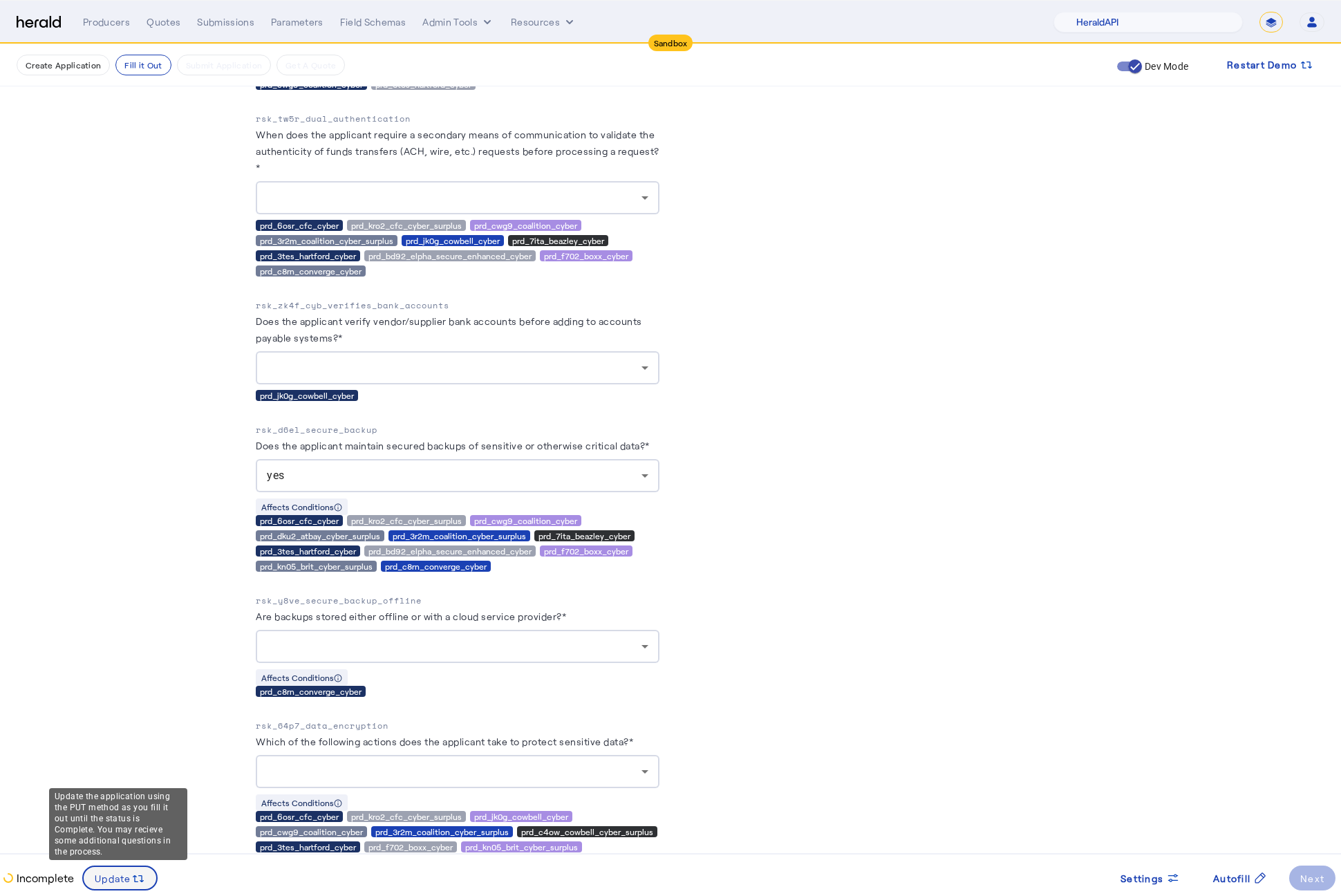
click at [126, 881] on span "Update" at bounding box center [113, 878] width 37 height 15
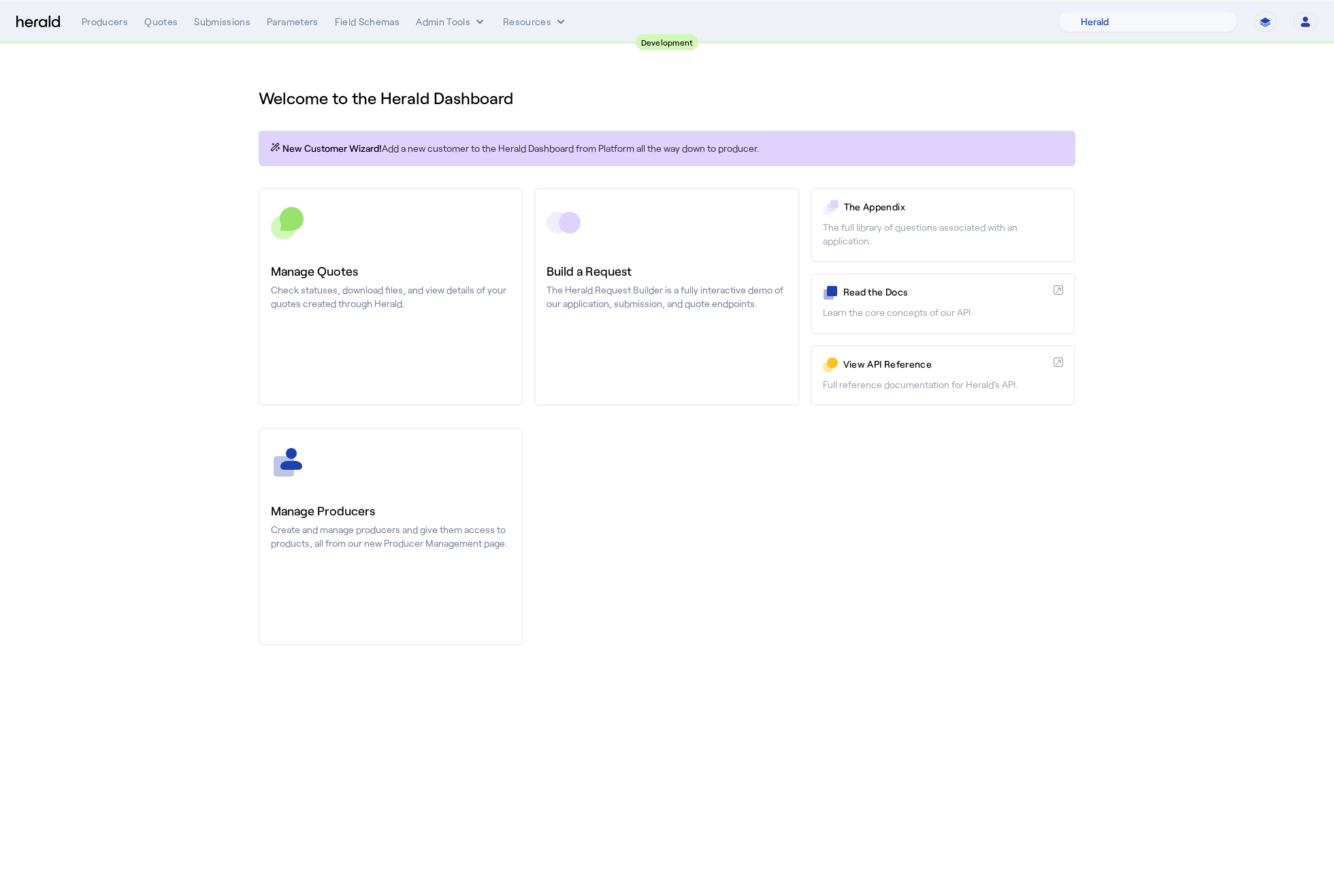
select select "pfm_2v8p_herald_api"
click at [755, 534] on div "Manage Producers Create and manage producers and give them access to products, …" at bounding box center [667, 536] width 817 height 218
